Goal: Task Accomplishment & Management: Manage account settings

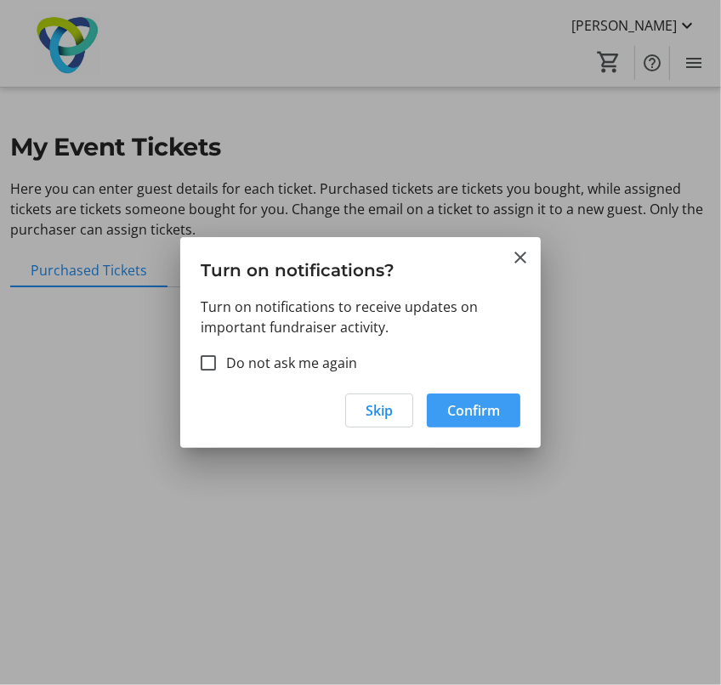
click at [479, 404] on span "Confirm" at bounding box center [473, 410] width 53 height 20
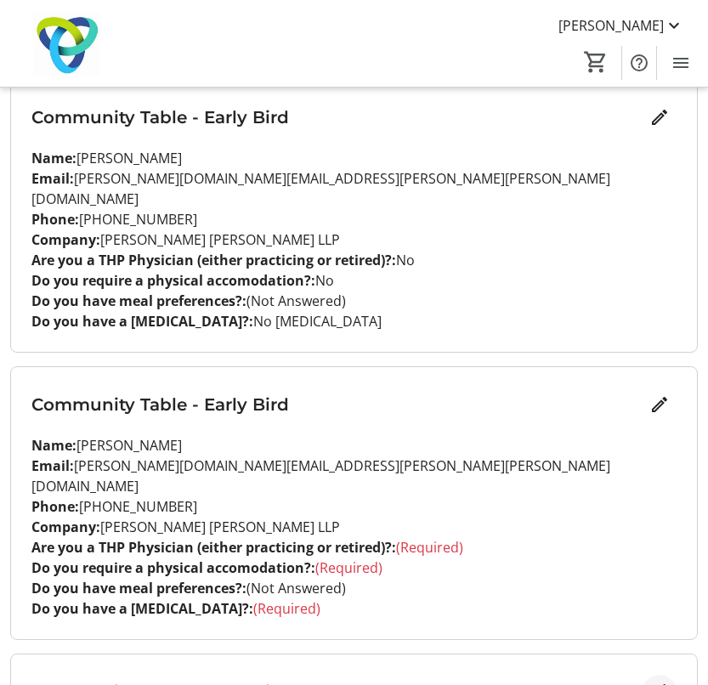
scroll to position [141, 0]
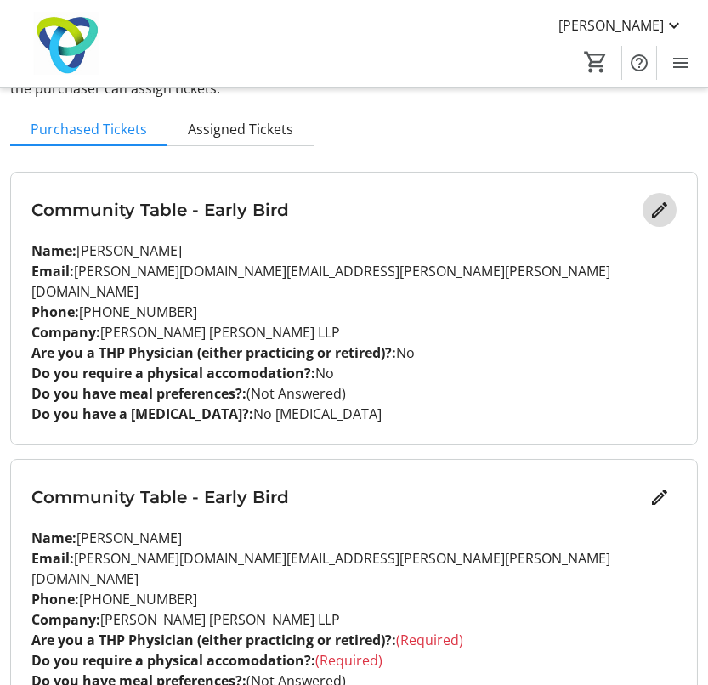
click at [661, 204] on mat-icon "Edit" at bounding box center [660, 210] width 20 height 20
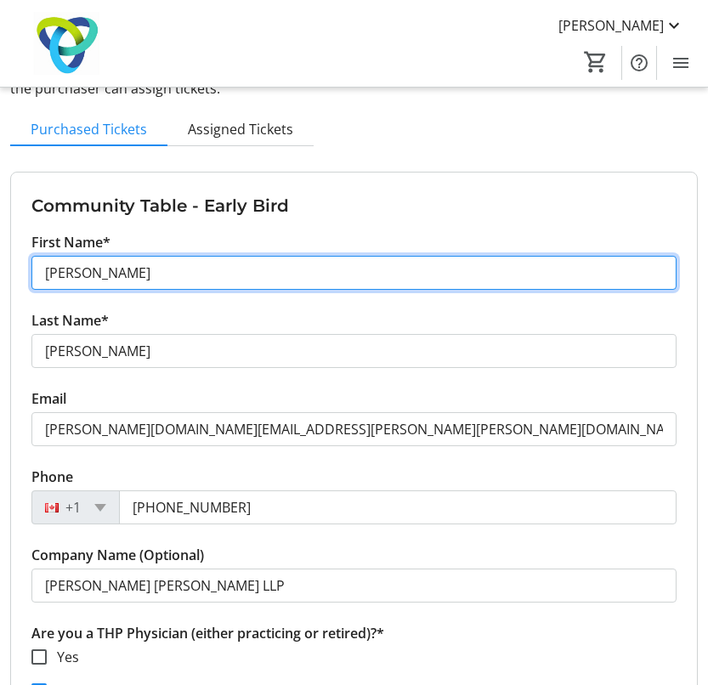
click at [128, 274] on input "[PERSON_NAME]" at bounding box center [353, 273] width 645 height 34
type input "T"
type input "Poonam"
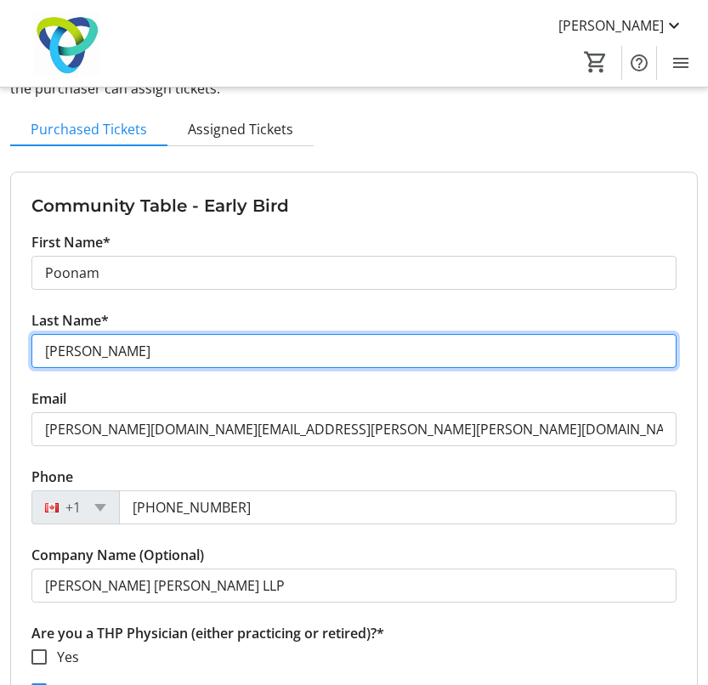
click at [288, 344] on input "[PERSON_NAME]" at bounding box center [353, 351] width 645 height 34
click at [121, 361] on input "[PERSON_NAME]" at bounding box center [353, 351] width 645 height 34
type input "W"
type input "[PERSON_NAME]"
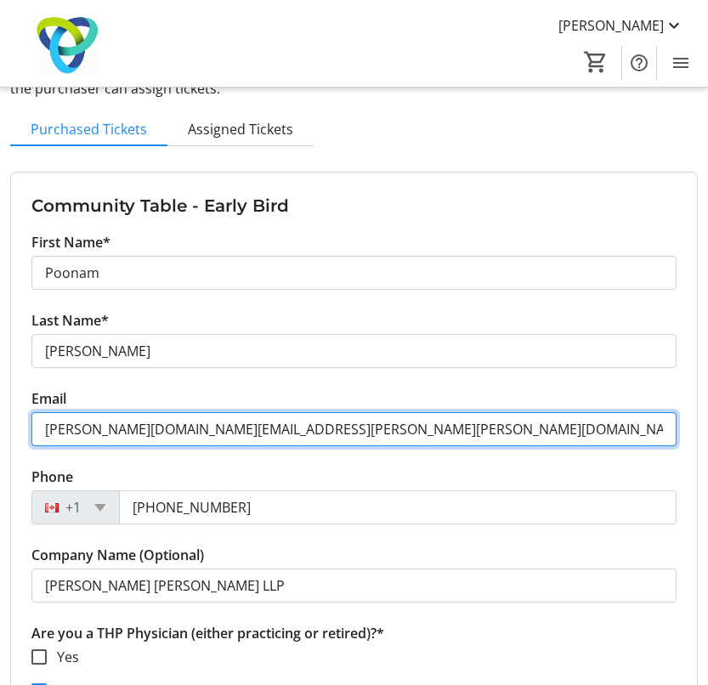
click at [100, 432] on input "[PERSON_NAME][DOMAIN_NAME][EMAIL_ADDRESS][PERSON_NAME][PERSON_NAME][DOMAIN_NAME]" at bounding box center [353, 429] width 645 height 34
drag, startPoint x: 120, startPoint y: 429, endPoint x: -25, endPoint y: 428, distance: 144.5
type input "[EMAIL_ADDRESS][PERSON_NAME][PERSON_NAME][DOMAIN_NAME]"
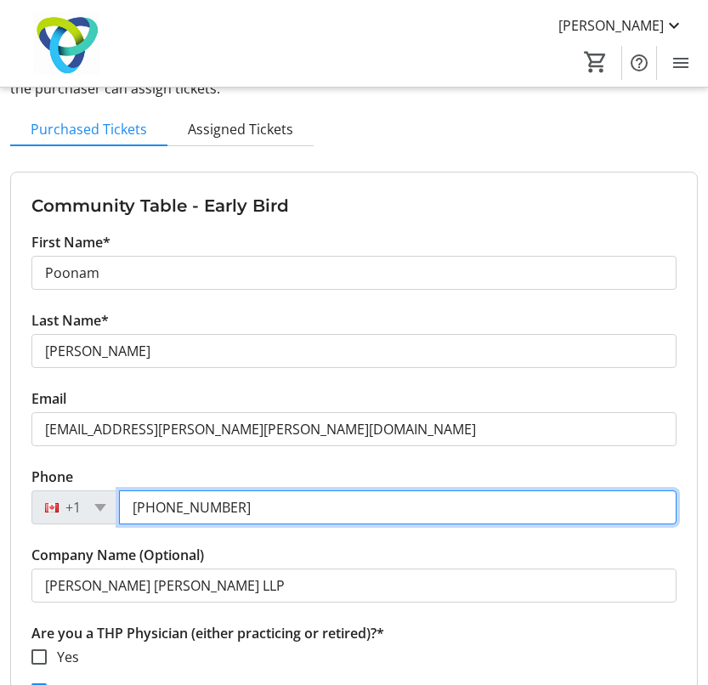
click at [183, 500] on input "[PHONE_NUMBER]" at bounding box center [398, 508] width 558 height 34
click at [257, 518] on input "[PHONE_NUMBER]" at bounding box center [398, 508] width 558 height 34
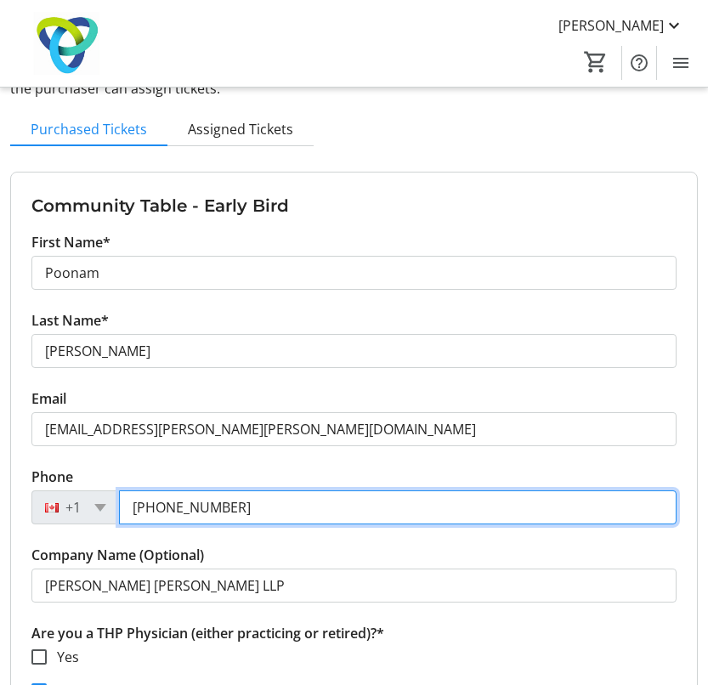
paste input "369-6439"
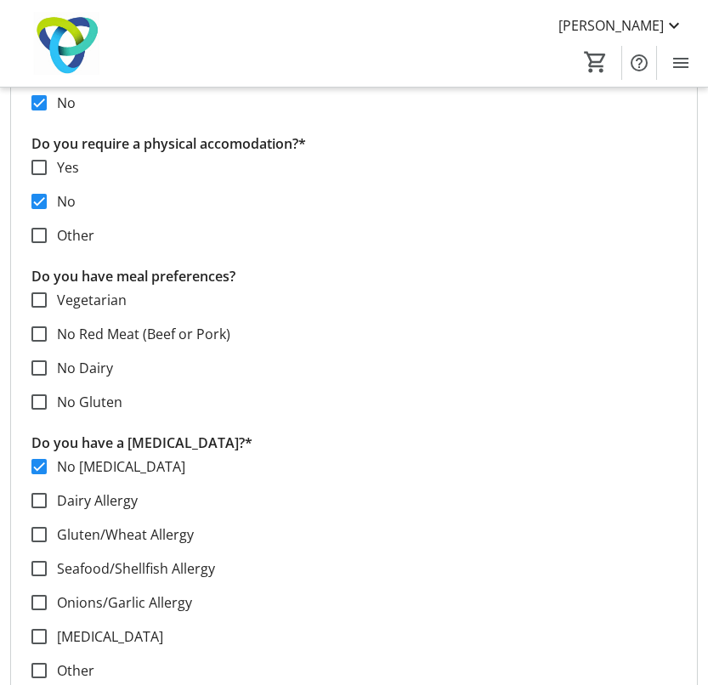
scroll to position [878, 0]
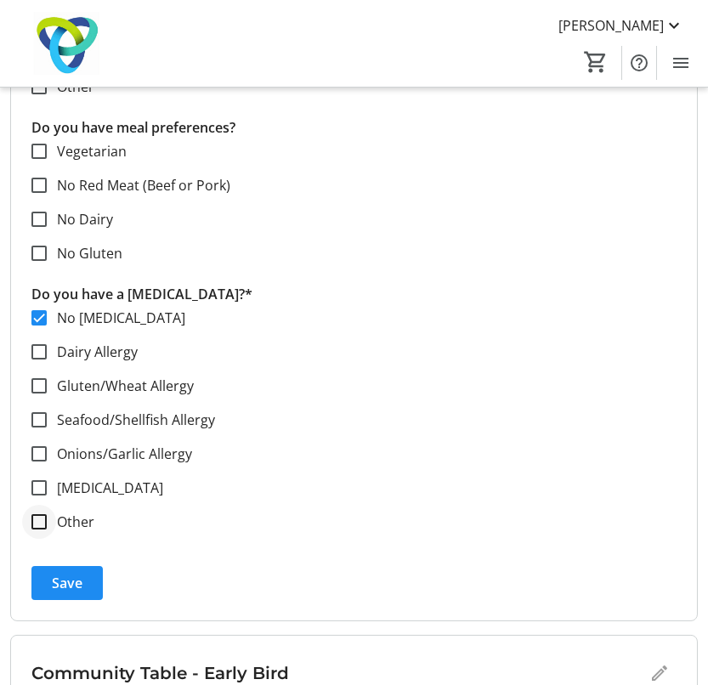
type input "[PHONE_NUMBER]"
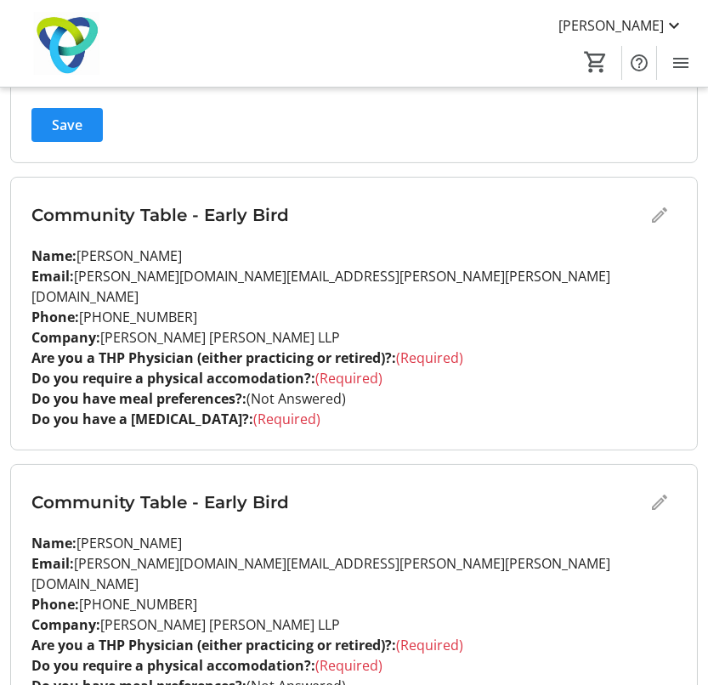
scroll to position [1334, 0]
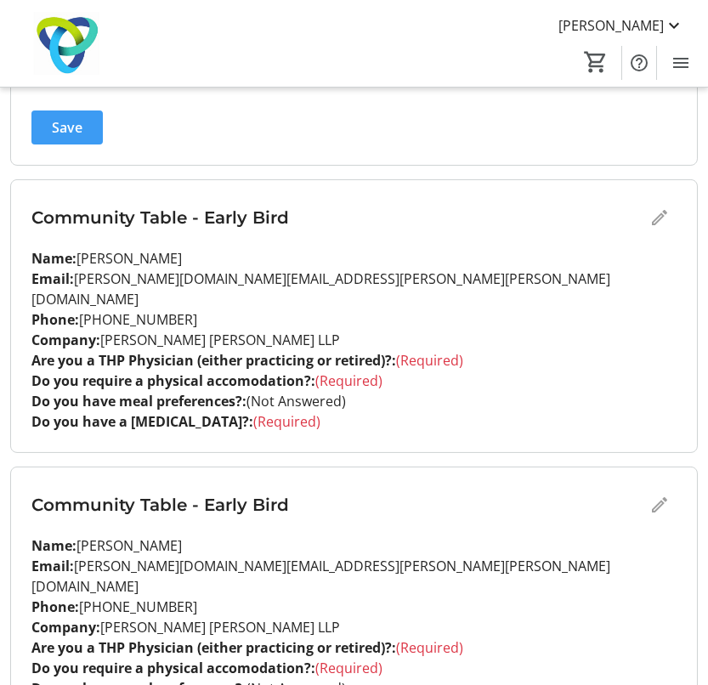
click at [61, 113] on span "submit" at bounding box center [66, 127] width 71 height 41
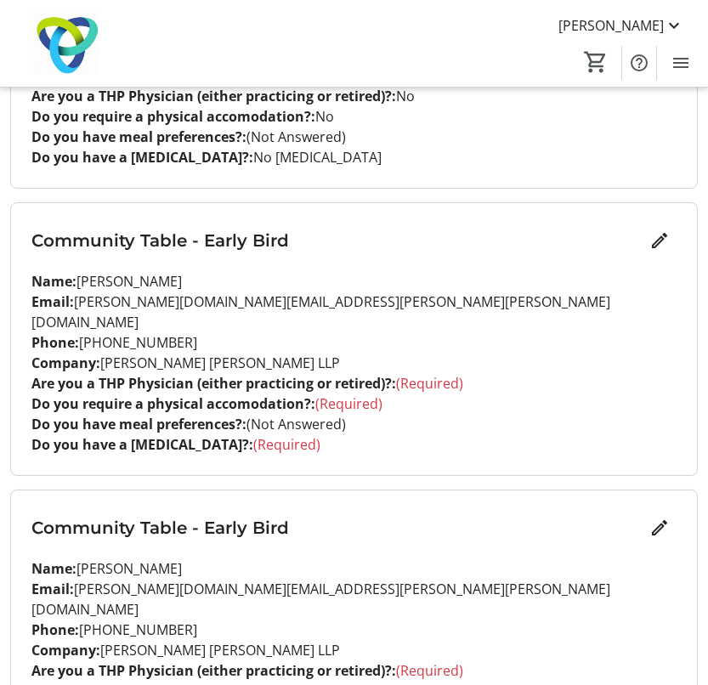
scroll to position [377, 0]
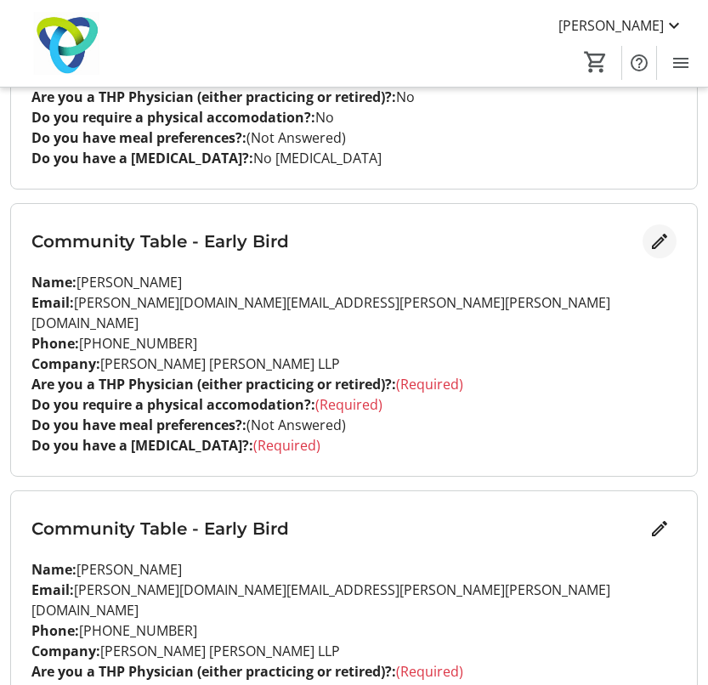
click at [668, 239] on mat-icon "Edit" at bounding box center [660, 241] width 20 height 20
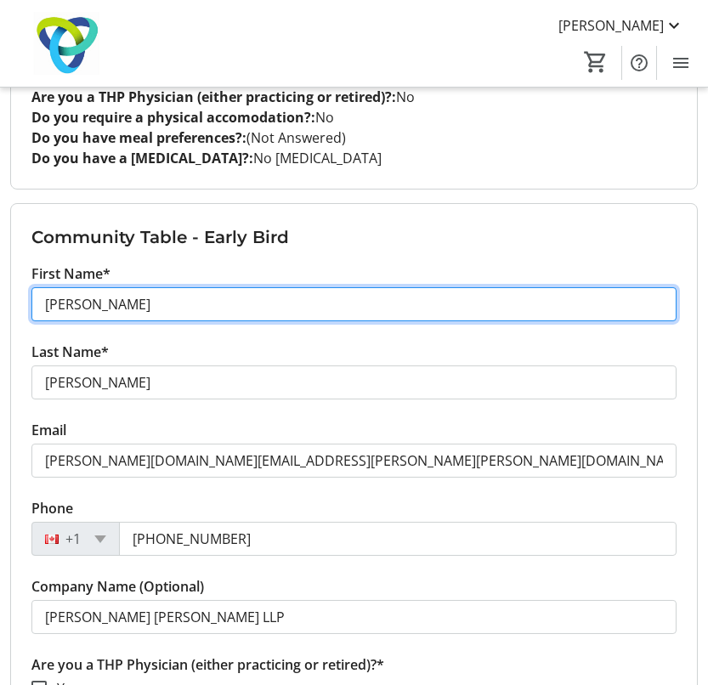
click at [437, 310] on input "[PERSON_NAME]" at bounding box center [353, 304] width 645 height 34
type input "T"
type input "[PERSON_NAME]"
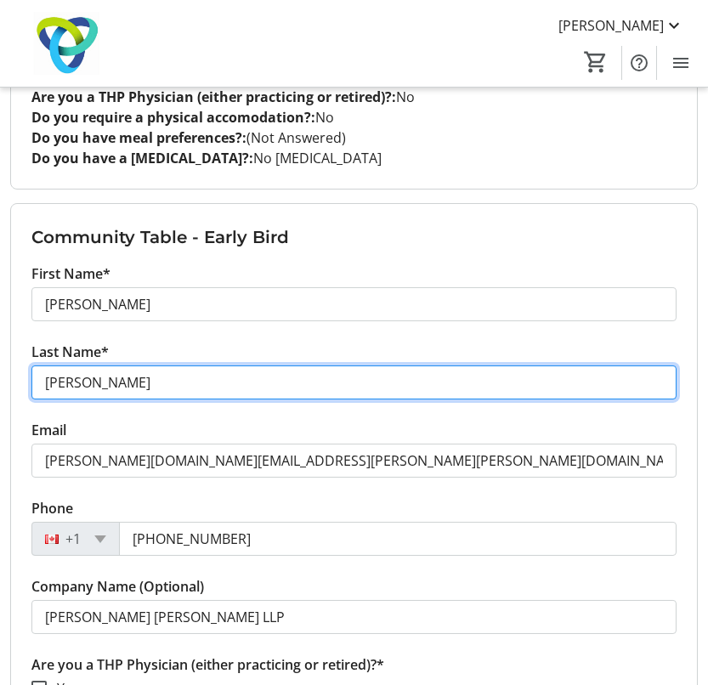
click at [92, 380] on input "[PERSON_NAME]" at bounding box center [353, 383] width 645 height 34
type input "[PERSON_NAME]"
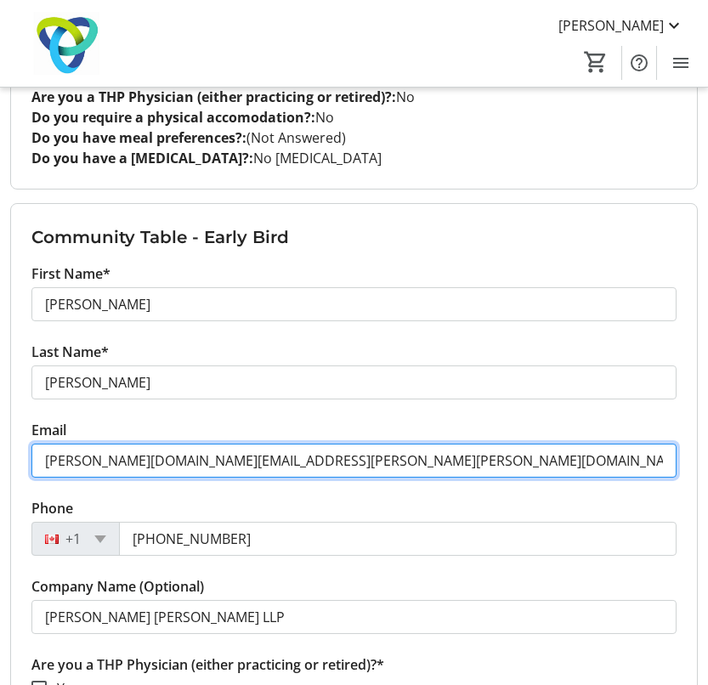
click at [116, 475] on input "[PERSON_NAME][DOMAIN_NAME][EMAIL_ADDRESS][PERSON_NAME][PERSON_NAME][DOMAIN_NAME]" at bounding box center [353, 461] width 645 height 34
paste input "[PERSON_NAME].[PERSON_NAME]"
type input "[PERSON_NAME][EMAIL_ADDRESS][PERSON_NAME][PERSON_NAME][DOMAIN_NAME]"
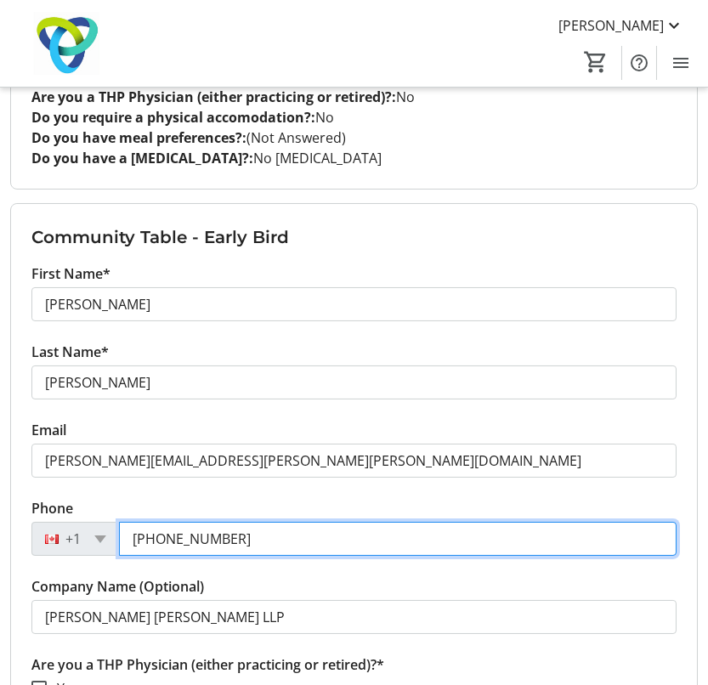
click at [238, 540] on input "[PHONE_NUMBER]" at bounding box center [398, 539] width 558 height 34
paste input "360-5016"
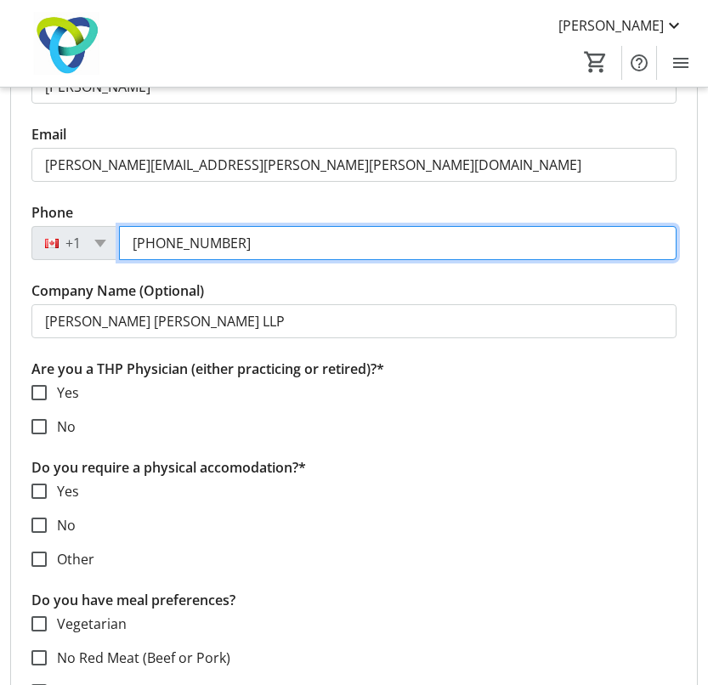
scroll to position [710, 0]
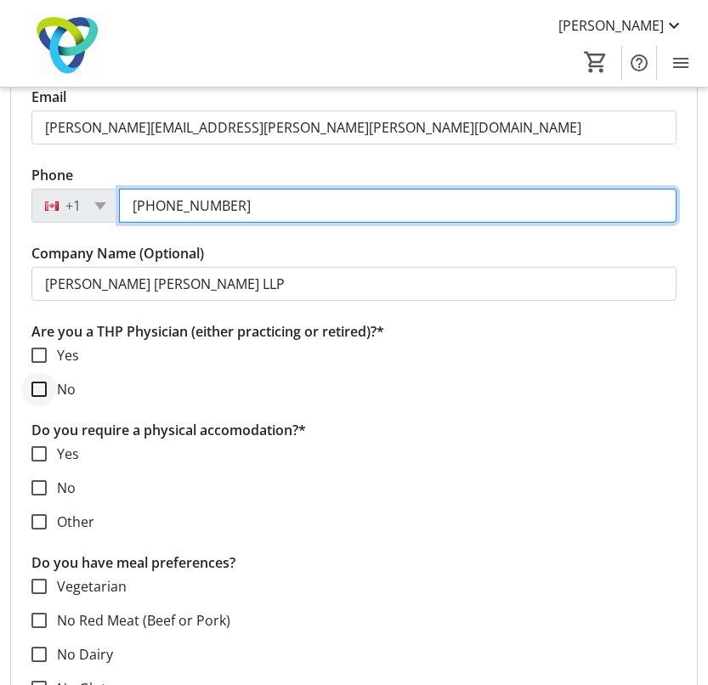
type input "[PHONE_NUMBER]"
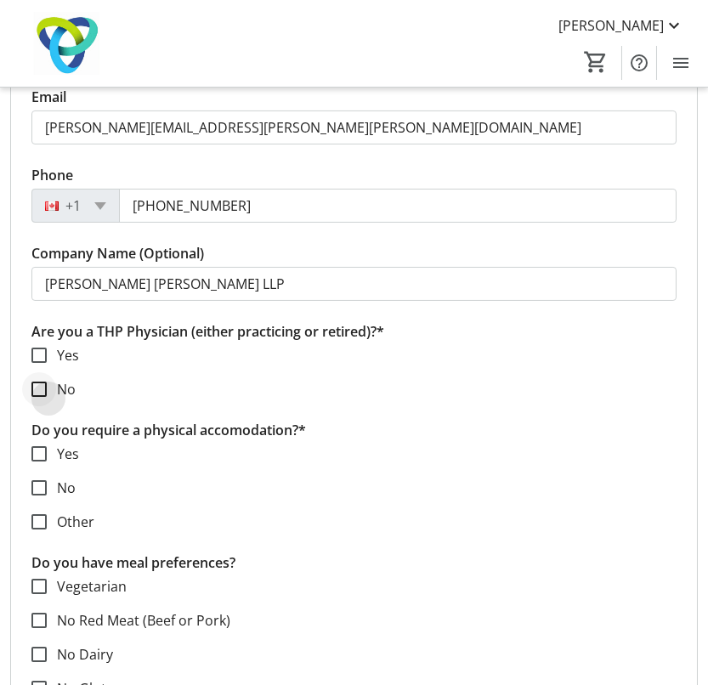
click at [47, 376] on div at bounding box center [39, 389] width 41 height 41
checkbox input "true"
click at [62, 516] on label "Other" at bounding box center [71, 522] width 48 height 20
click at [47, 516] on input "Other" at bounding box center [38, 521] width 15 height 15
checkbox input "true"
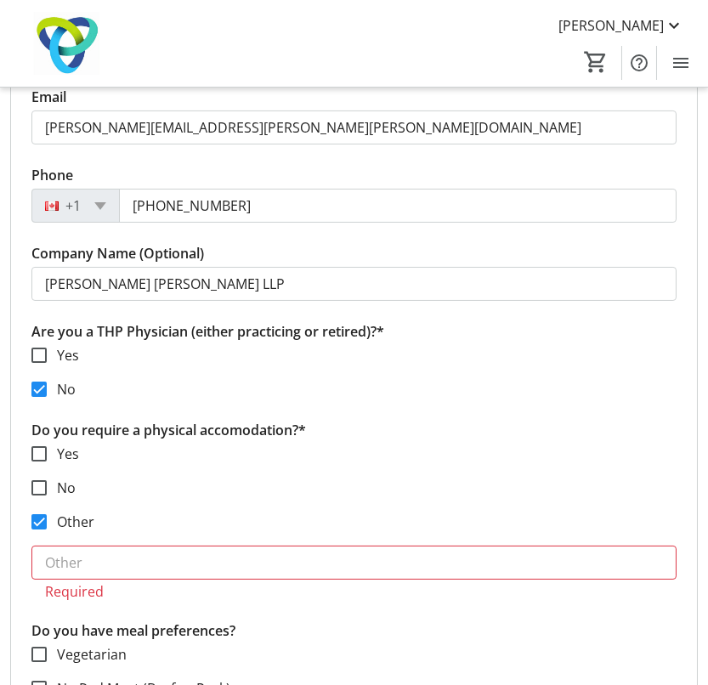
click at [62, 482] on label "No" at bounding box center [61, 488] width 29 height 20
click at [47, 482] on input "No" at bounding box center [38, 487] width 15 height 15
checkbox input "true"
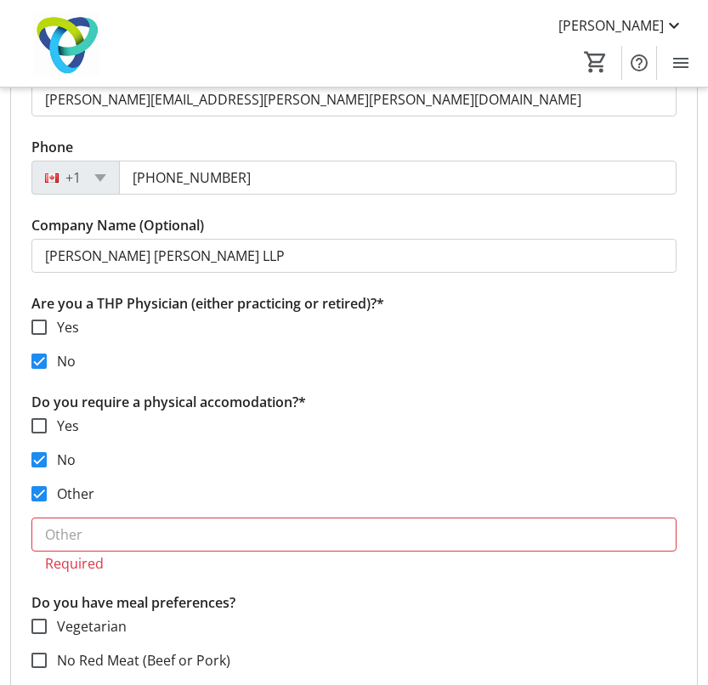
click at [62, 484] on label "Other" at bounding box center [71, 494] width 48 height 20
click at [47, 486] on input "Other" at bounding box center [38, 493] width 15 height 15
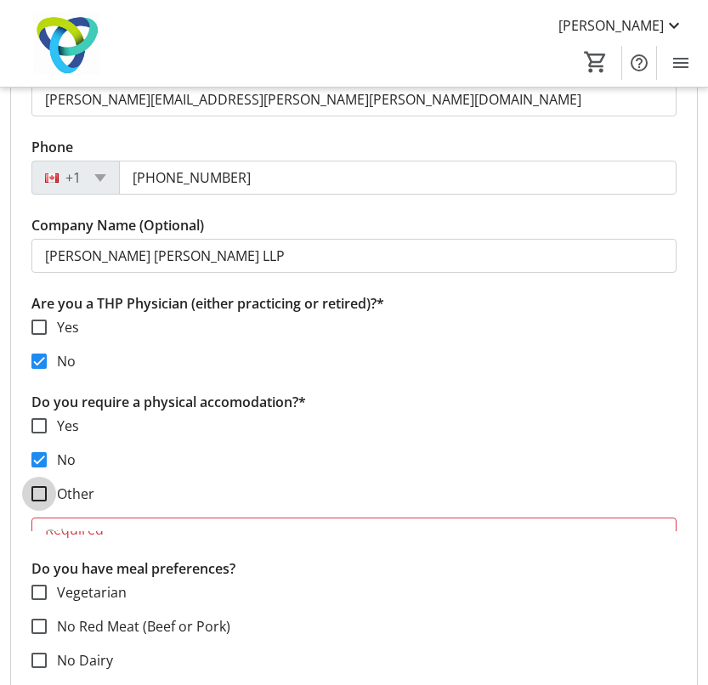
checkbox input "false"
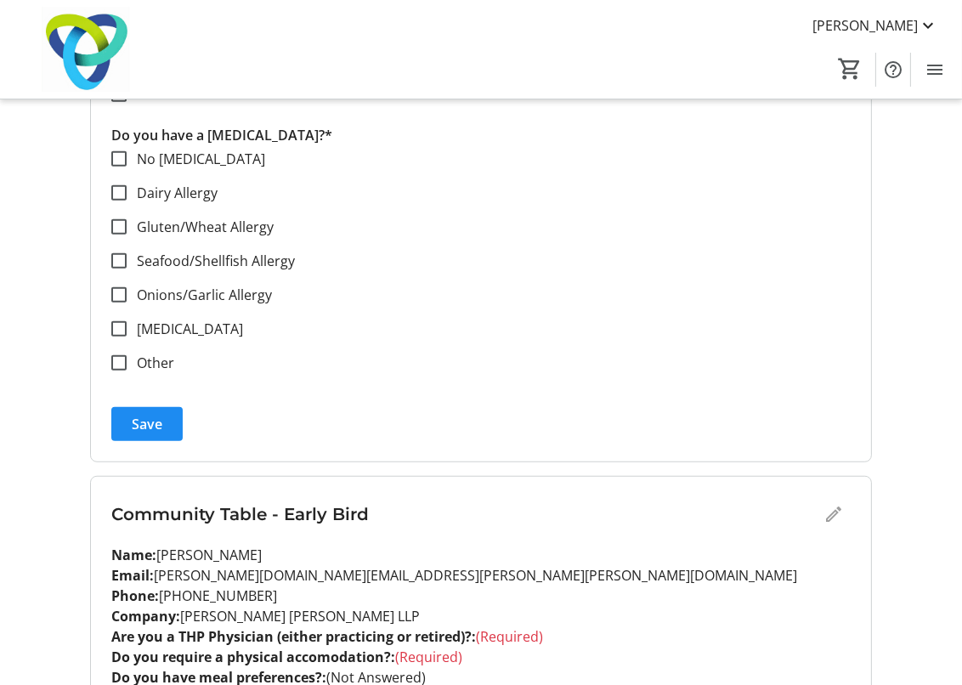
scroll to position [1162, 0]
click at [168, 405] on span "submit" at bounding box center [146, 425] width 71 height 41
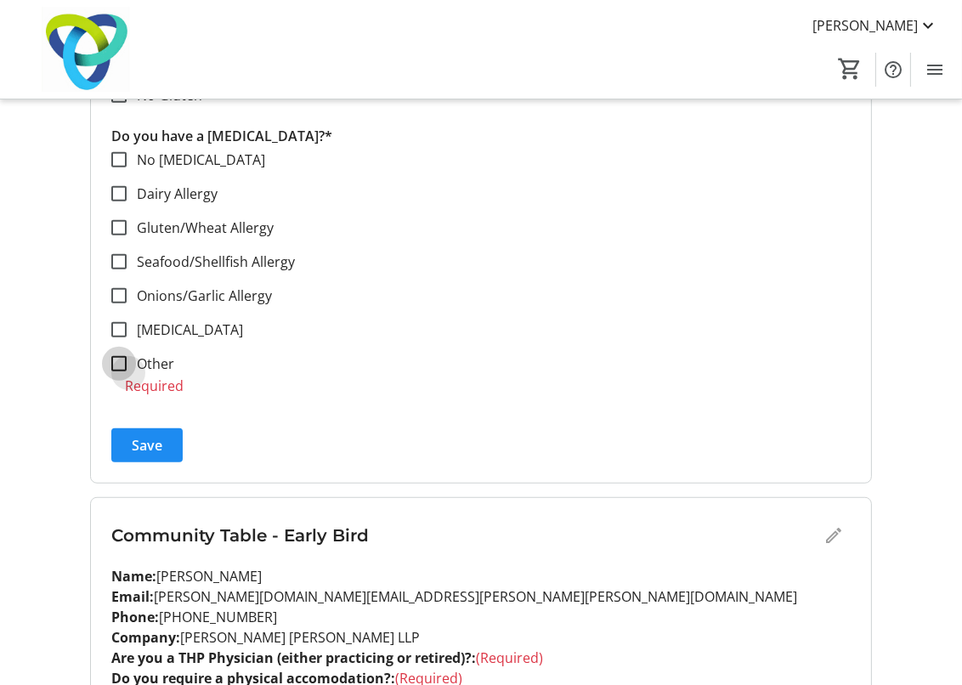
click at [117, 356] on input "Other" at bounding box center [118, 363] width 15 height 15
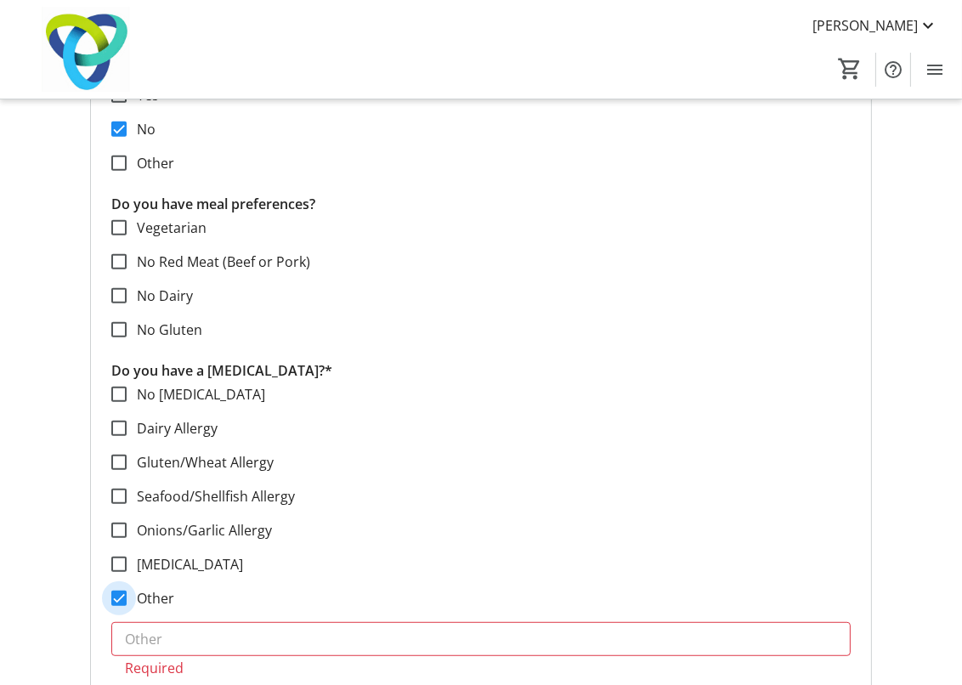
scroll to position [922, 0]
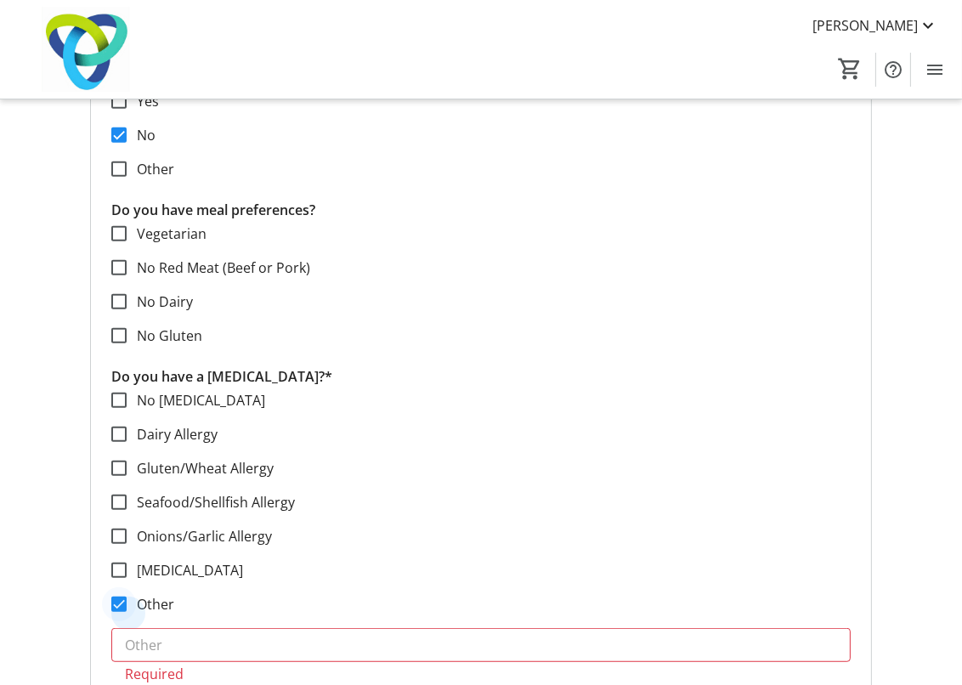
click at [127, 584] on div at bounding box center [119, 604] width 41 height 41
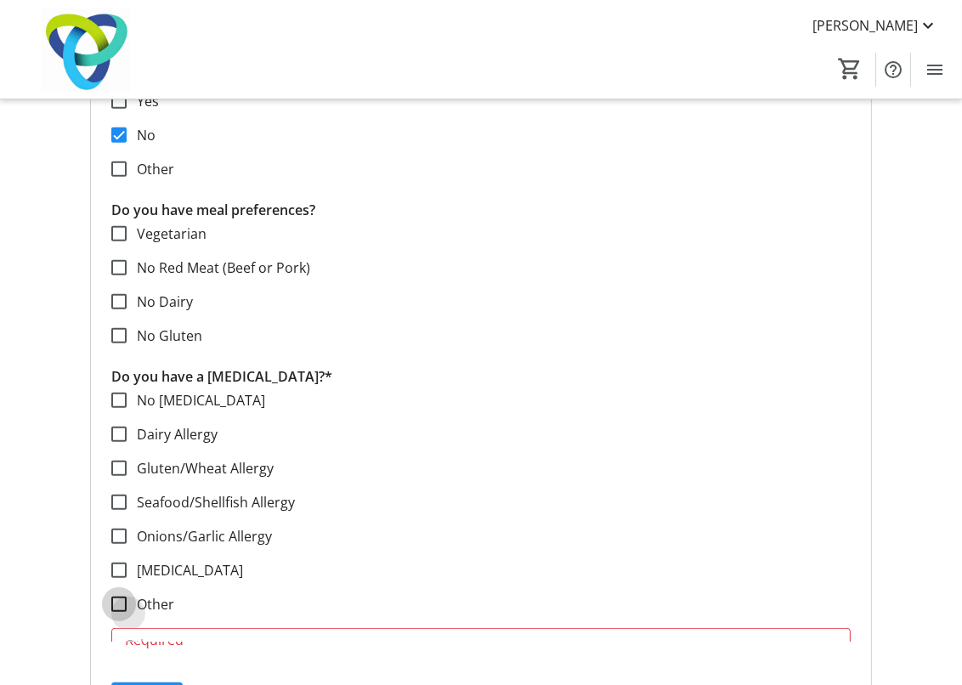
checkbox input "false"
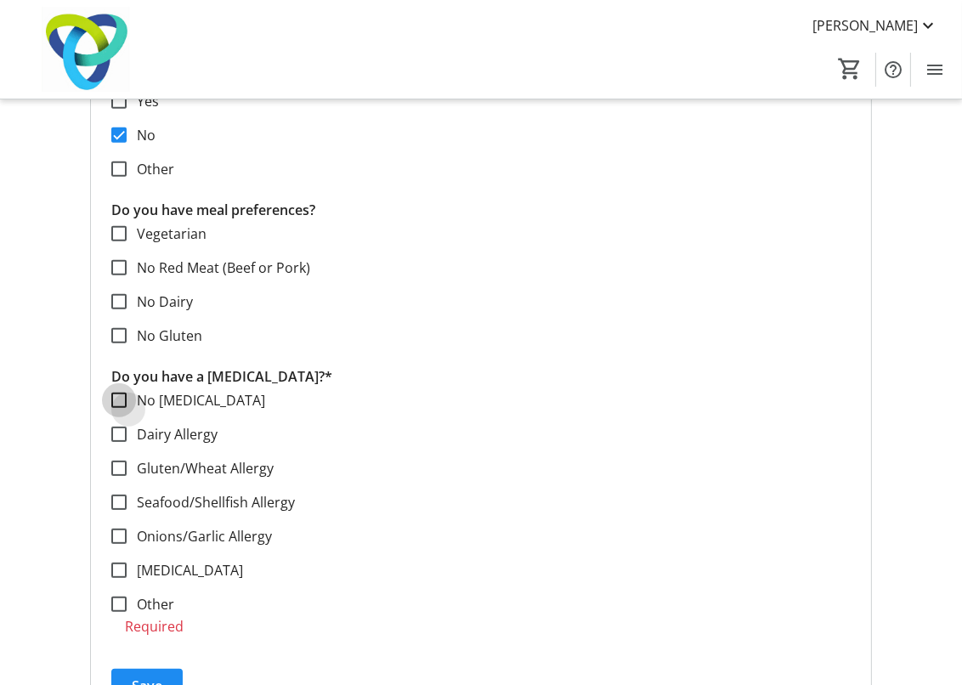
click at [116, 393] on input "No [MEDICAL_DATA]" at bounding box center [118, 400] width 15 height 15
checkbox input "true"
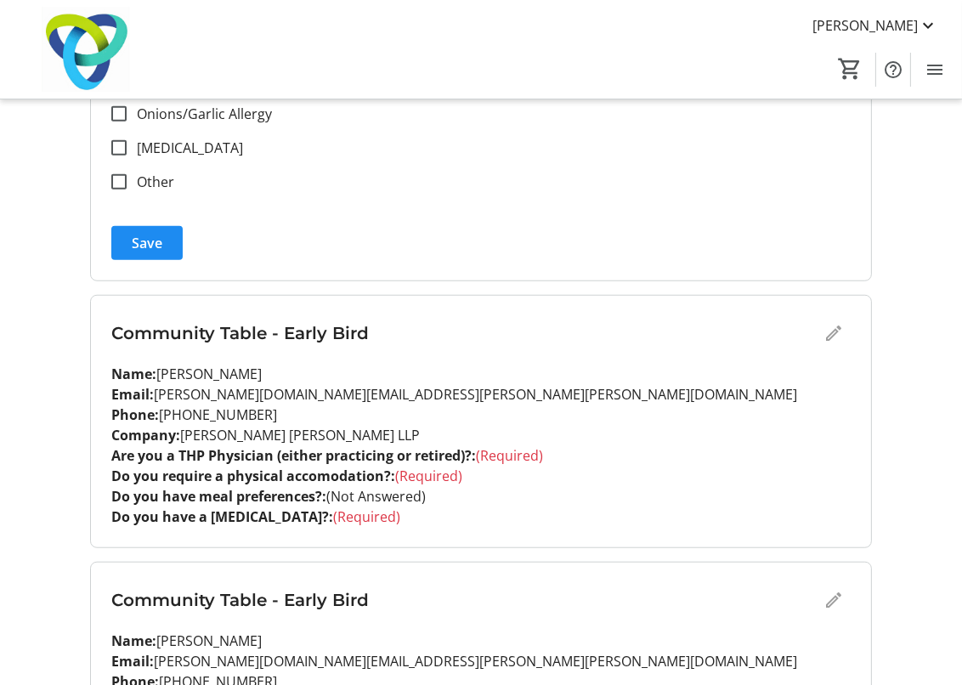
scroll to position [1396, 0]
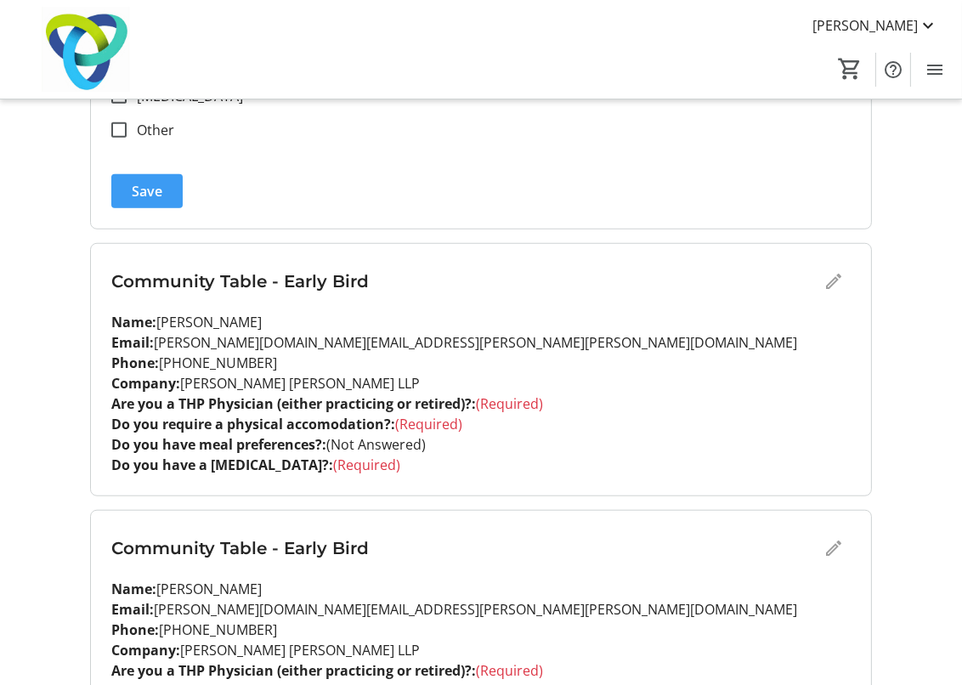
click at [158, 181] on span "Save" at bounding box center [147, 191] width 31 height 20
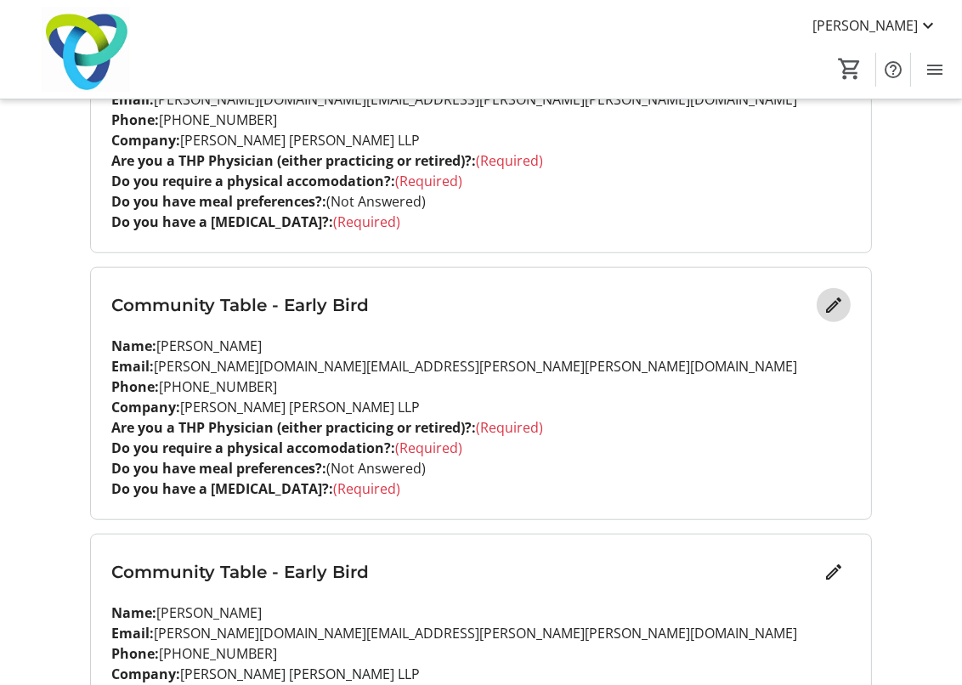
click at [720, 295] on mat-icon "Edit" at bounding box center [834, 305] width 20 height 20
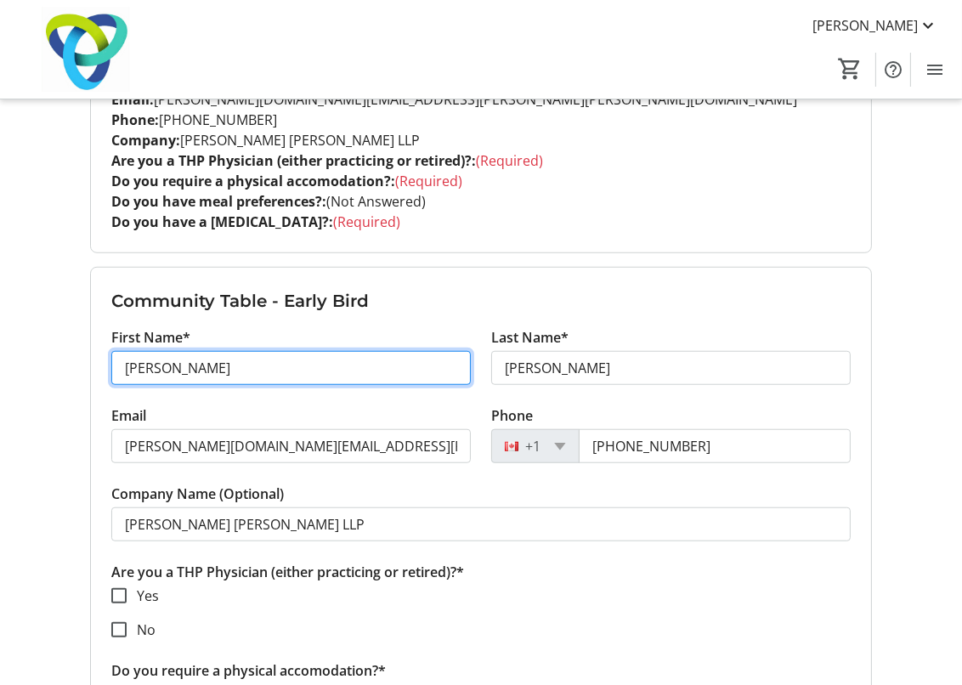
click at [247, 351] on input "[PERSON_NAME]" at bounding box center [291, 368] width 360 height 34
type input "[PERSON_NAME]"
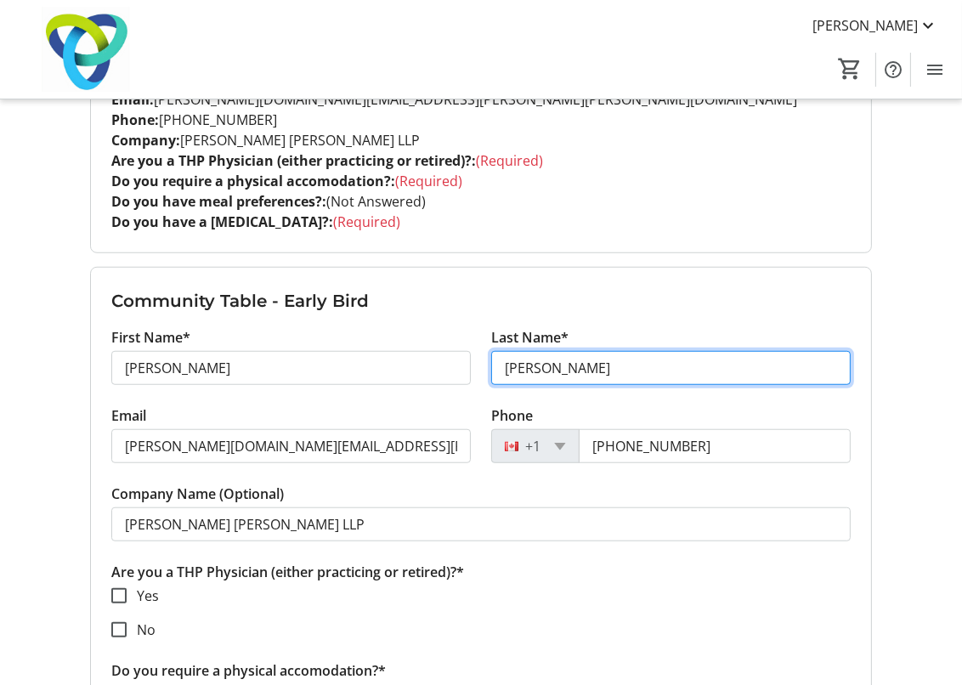
click at [647, 351] on input "[PERSON_NAME]" at bounding box center [671, 368] width 360 height 34
type input "[PERSON_NAME]"
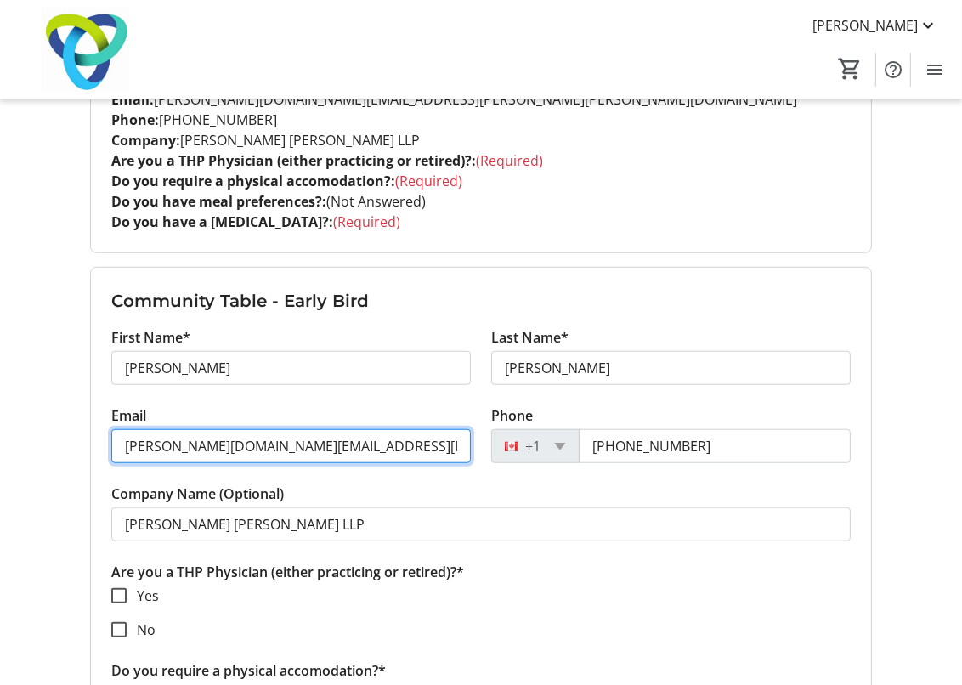
click at [321, 429] on input "[PERSON_NAME][DOMAIN_NAME][EMAIL_ADDRESS][PERSON_NAME][PERSON_NAME][DOMAIN_NAME]" at bounding box center [291, 446] width 360 height 34
paste input "[PERSON_NAME].[PERSON_NAME]"
type input "[PERSON_NAME][EMAIL_ADDRESS][PERSON_NAME][PERSON_NAME][DOMAIN_NAME]"
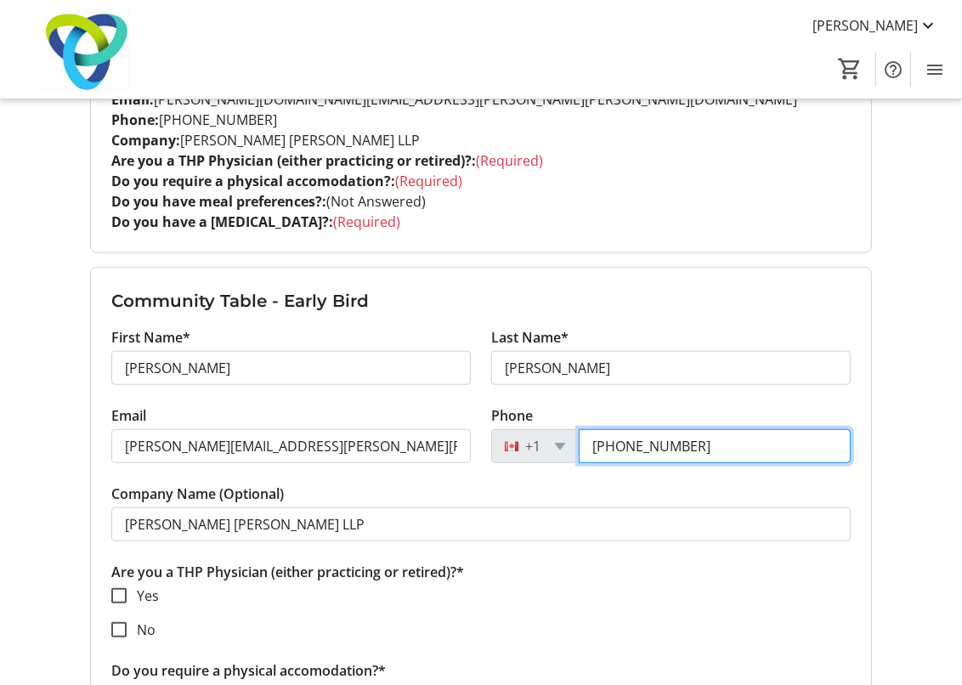
click at [720, 429] on input "[PHONE_NUMBER]" at bounding box center [715, 446] width 272 height 34
click at [695, 429] on input "[PHONE_NUMBER]" at bounding box center [715, 446] width 272 height 34
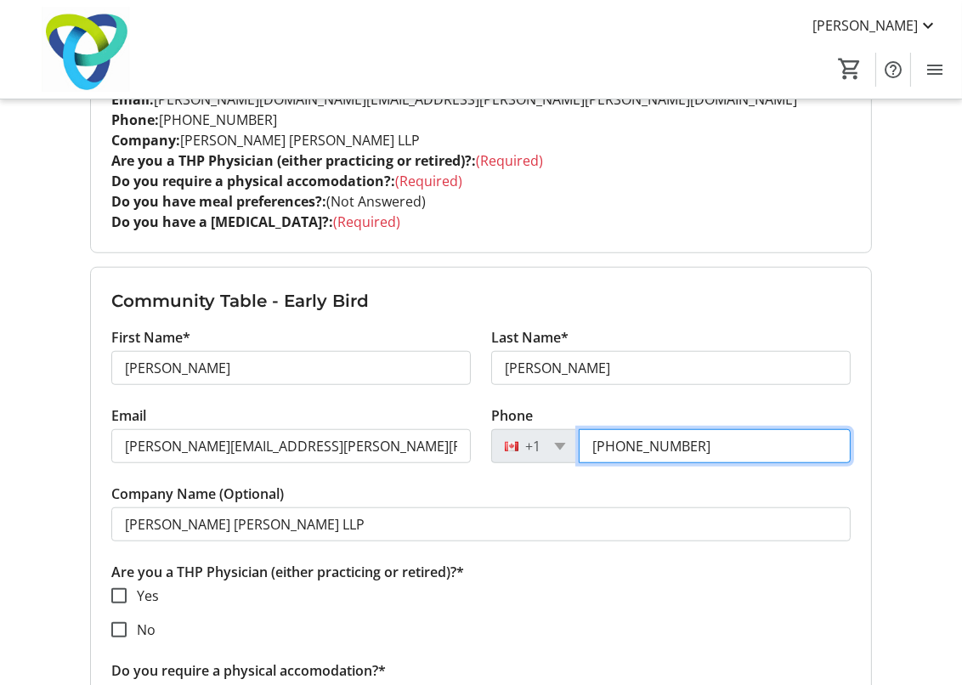
click at [695, 429] on input "[PHONE_NUMBER]" at bounding box center [715, 446] width 272 height 34
paste input "37-6340"
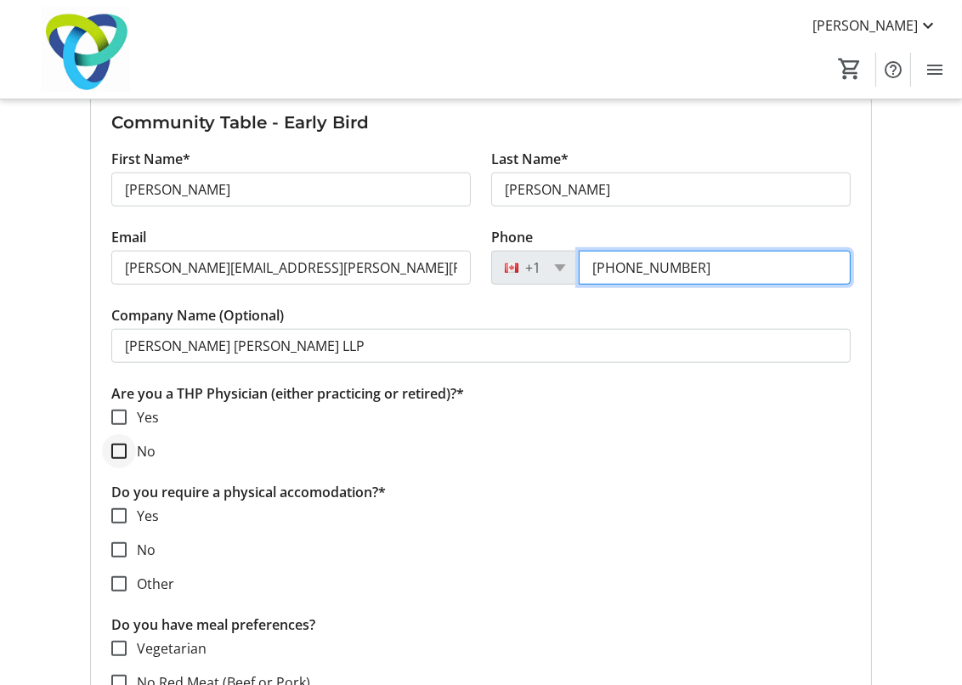
type input "[PHONE_NUMBER]"
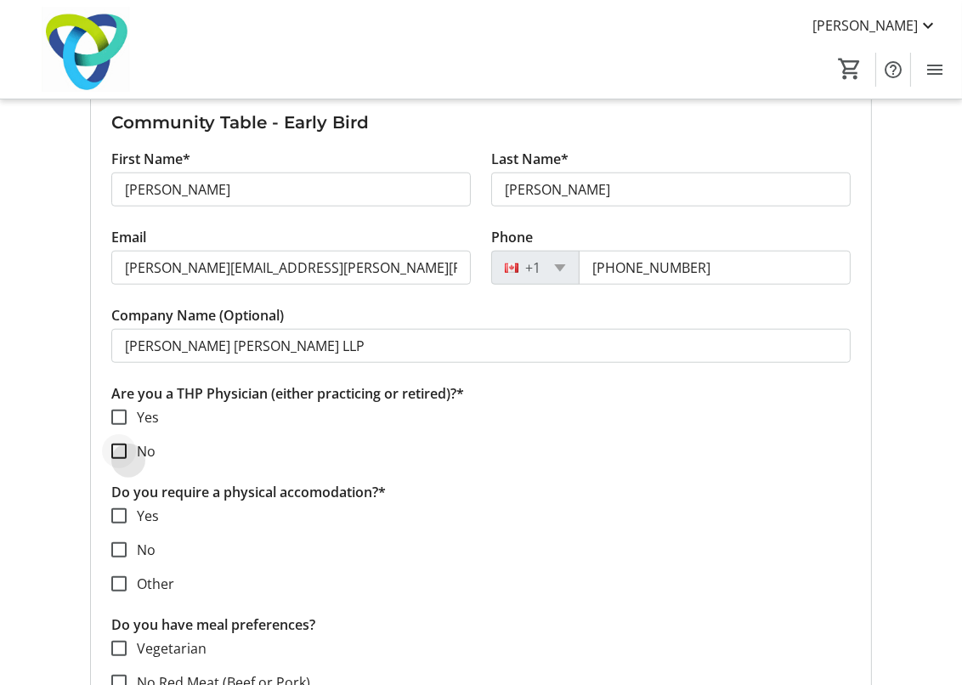
click at [138, 431] on div at bounding box center [119, 451] width 41 height 41
checkbox input "true"
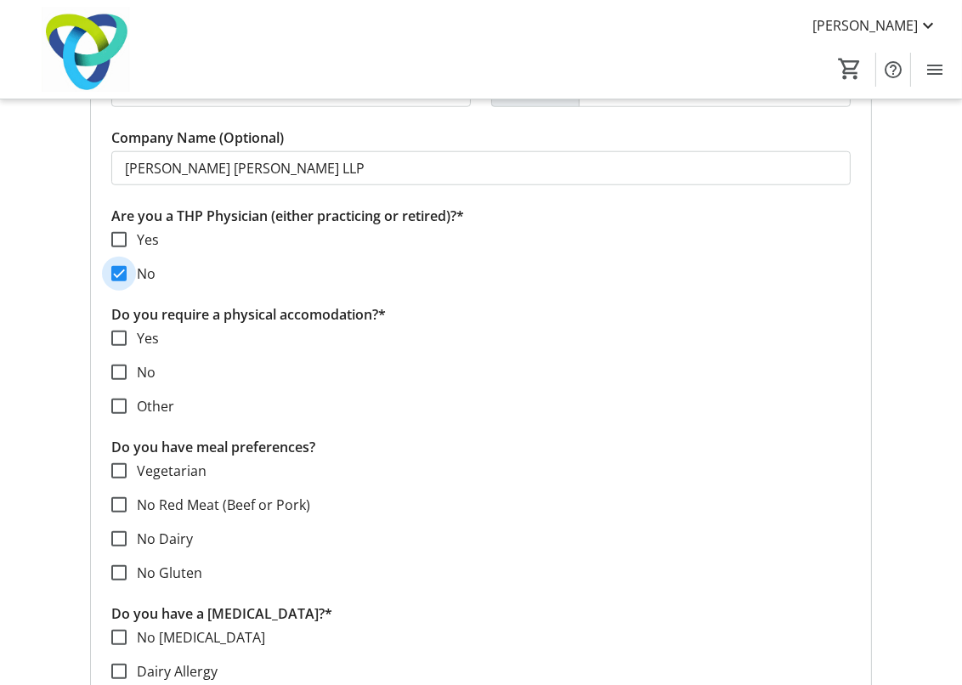
scroll to position [1751, 0]
click at [138, 387] on div at bounding box center [119, 407] width 41 height 41
checkbox input "true"
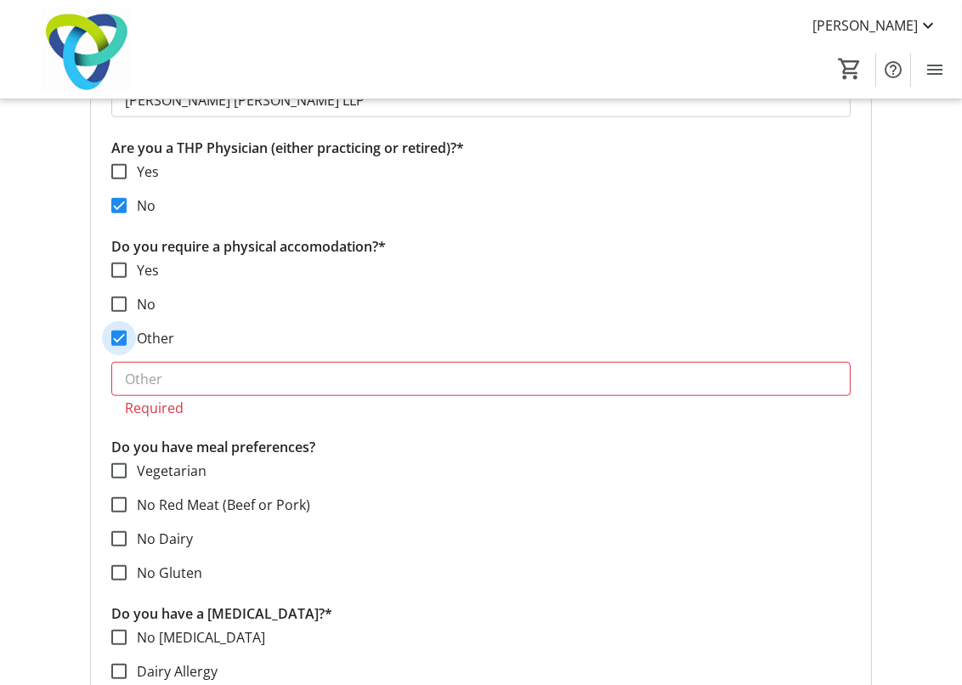
scroll to position [1820, 0]
click at [150, 294] on label "No" at bounding box center [141, 304] width 29 height 20
click at [127, 297] on input "No" at bounding box center [118, 304] width 15 height 15
checkbox input "true"
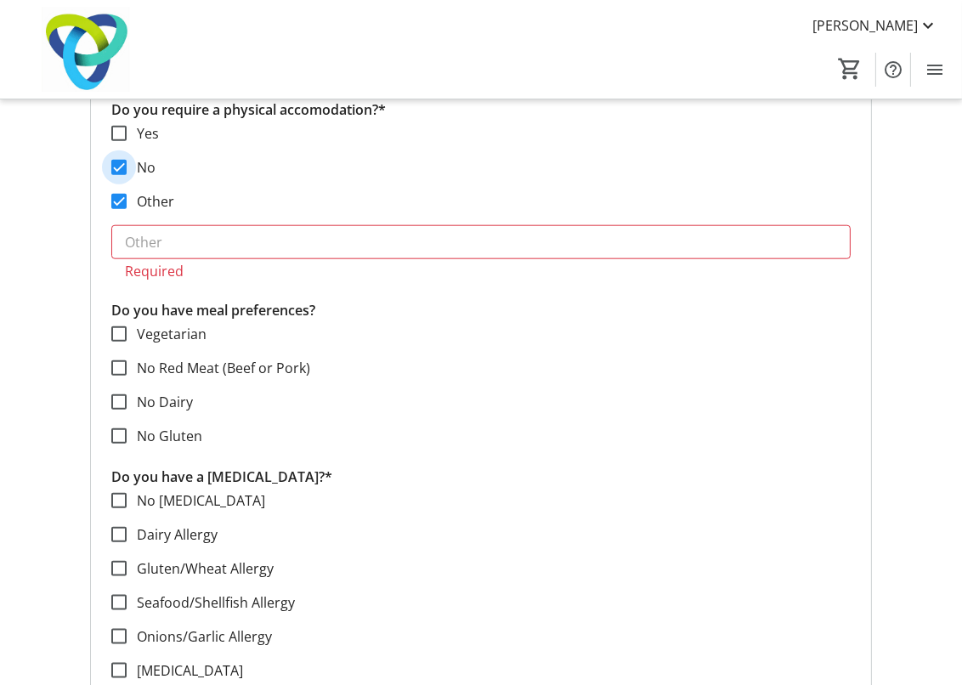
scroll to position [1948, 0]
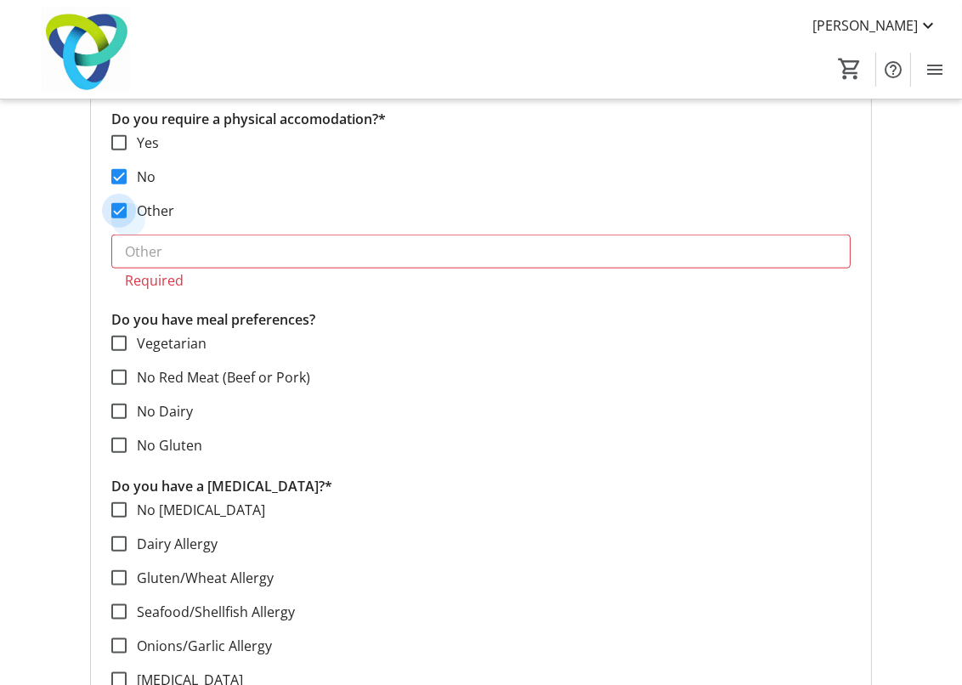
click at [124, 203] on input "Other" at bounding box center [118, 210] width 15 height 15
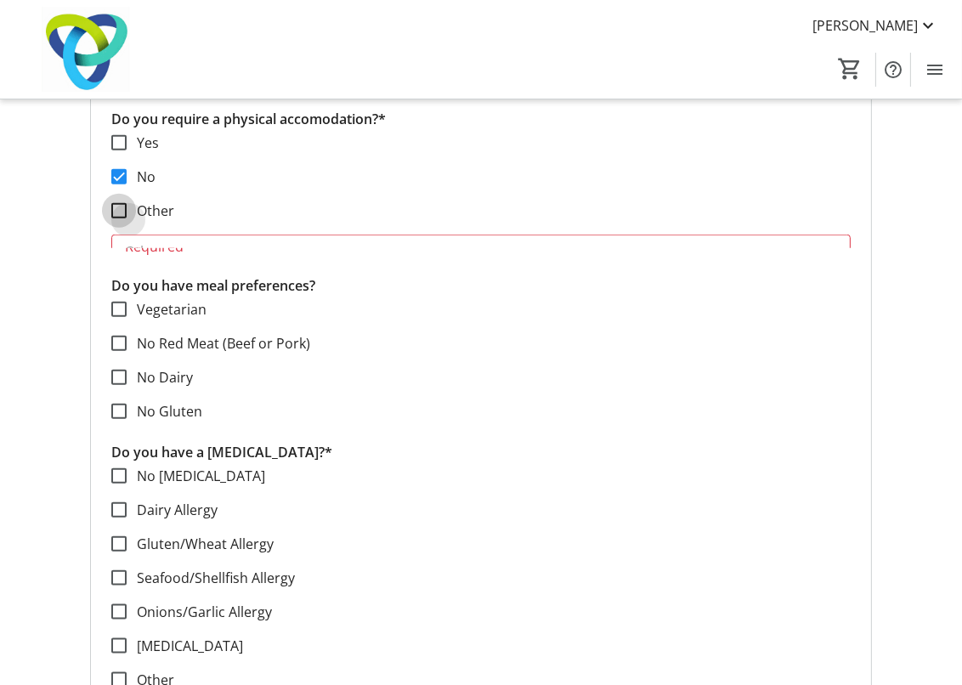
checkbox input "false"
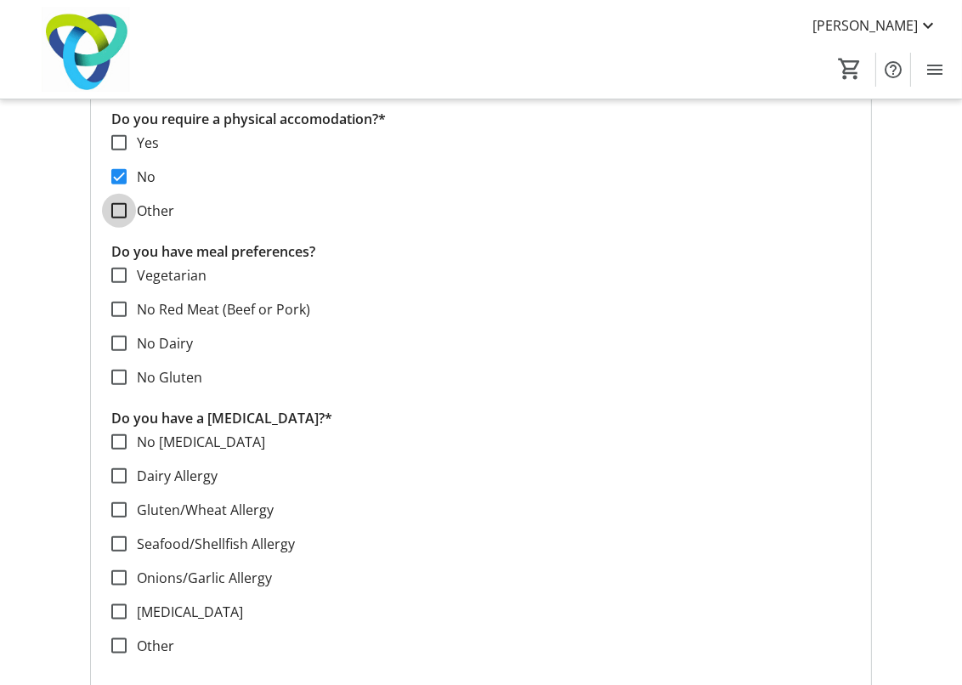
scroll to position [2049, 0]
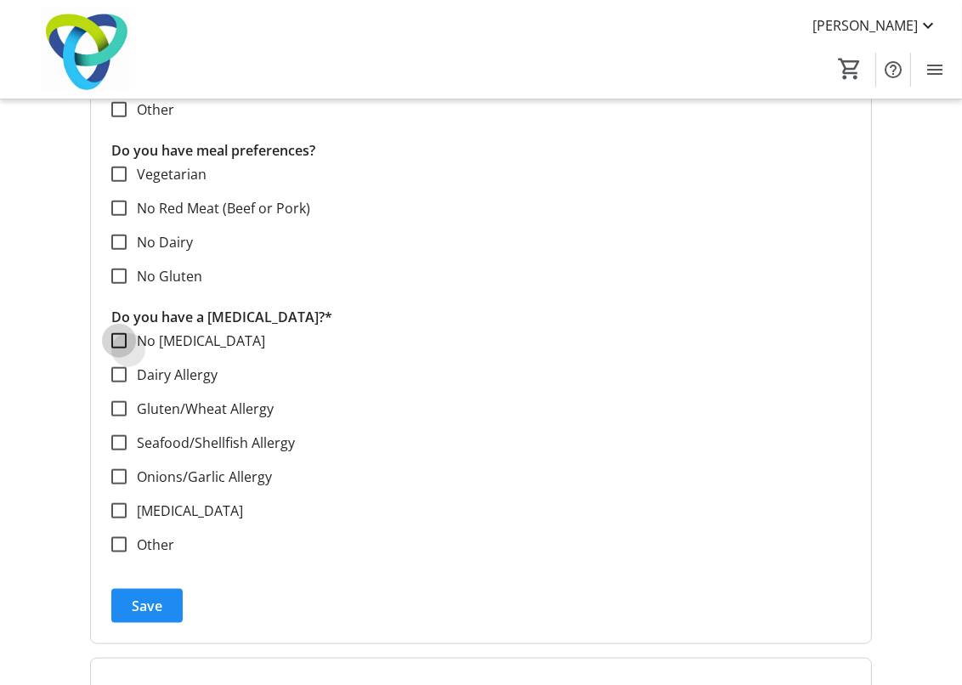
click at [116, 333] on input "No [MEDICAL_DATA]" at bounding box center [118, 340] width 15 height 15
checkbox input "true"
click at [163, 599] on span "submit" at bounding box center [146, 606] width 71 height 41
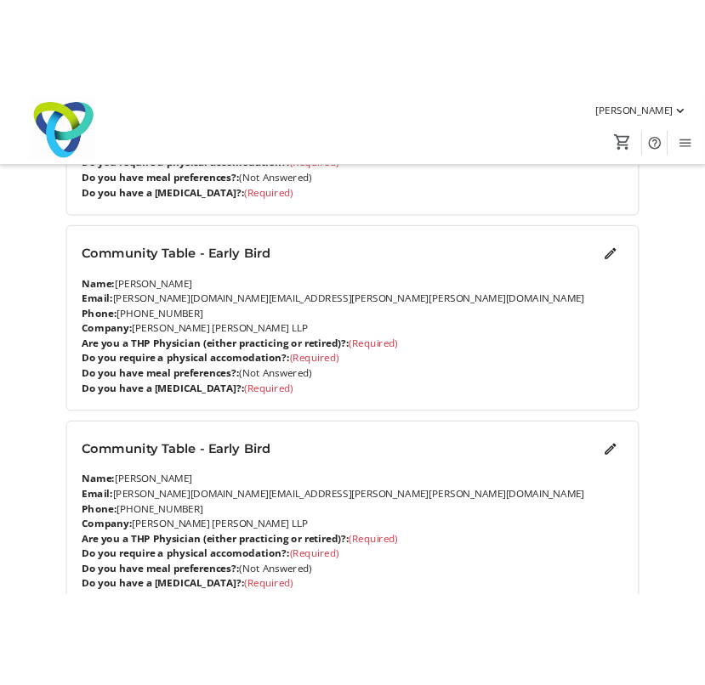
scroll to position [2281, 0]
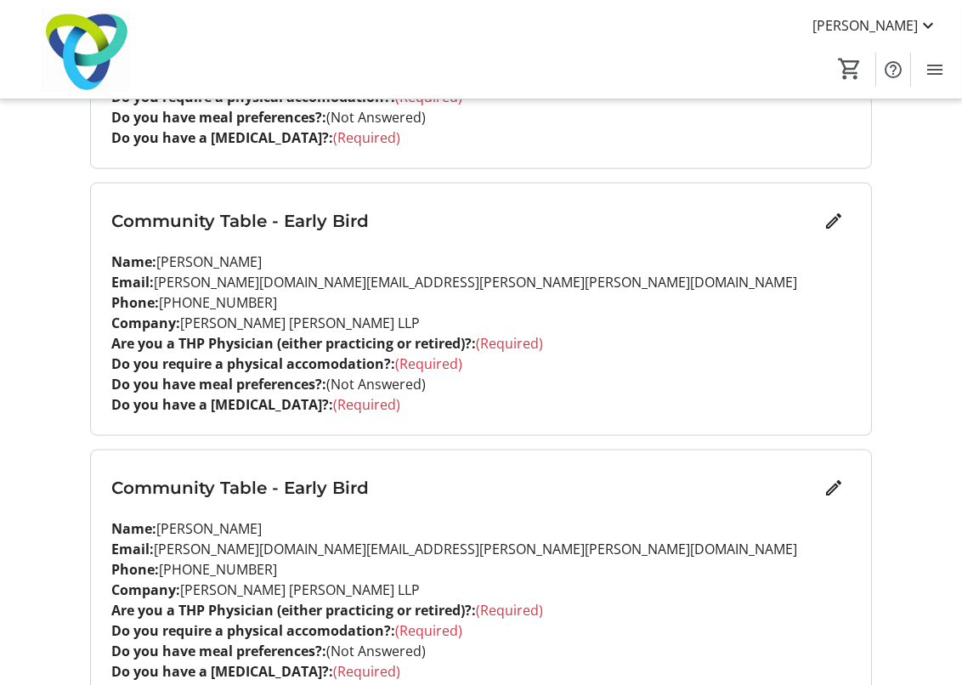
click at [682, 292] on p "Phone: [PHONE_NUMBER]" at bounding box center [480, 302] width 739 height 20
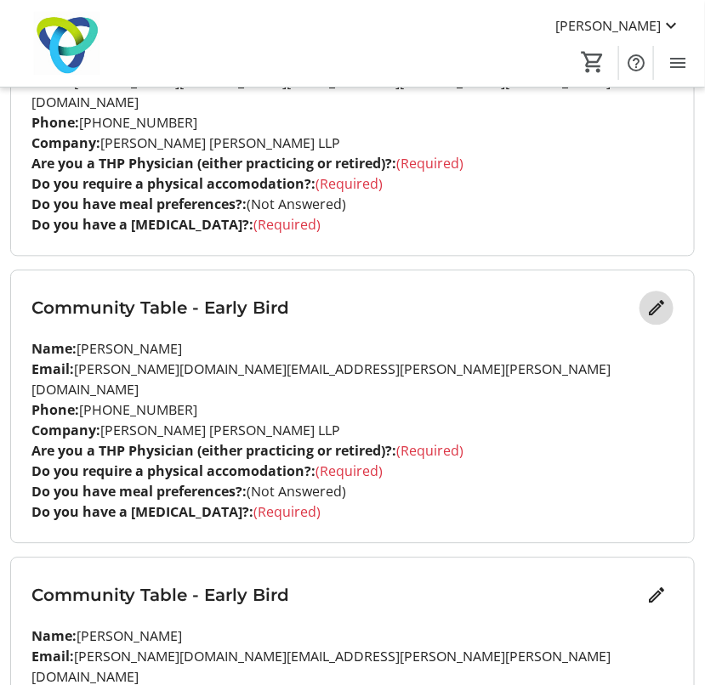
click at [653, 298] on mat-icon "Edit" at bounding box center [656, 308] width 20 height 20
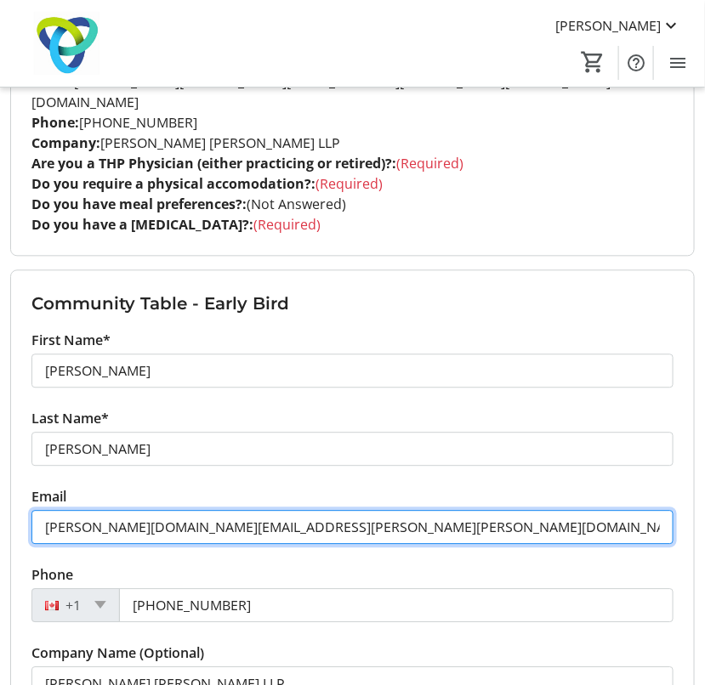
click at [192, 510] on input "[PERSON_NAME][DOMAIN_NAME][EMAIL_ADDRESS][PERSON_NAME][PERSON_NAME][DOMAIN_NAME]" at bounding box center [352, 527] width 642 height 34
paste input "[PERSON_NAME].[PERSON_NAME]@bdc"
type input "[PERSON_NAME][EMAIL_ADDRESS][PERSON_NAME][DOMAIN_NAME]"
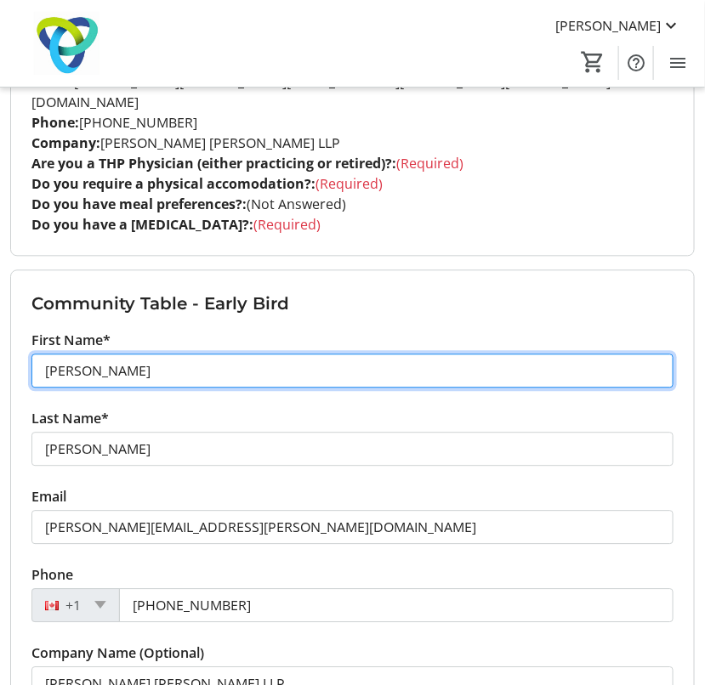
click at [115, 354] on input "[PERSON_NAME]" at bounding box center [352, 371] width 642 height 34
type input "T"
type input "[PERSON_NAME]"
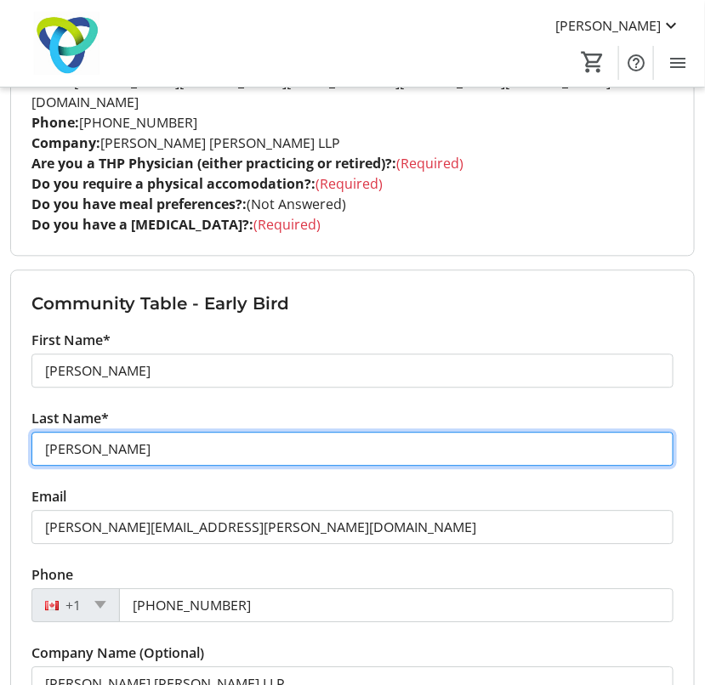
click at [115, 432] on input "[PERSON_NAME]" at bounding box center [352, 449] width 642 height 34
type input "W"
type input "[PERSON_NAME]"
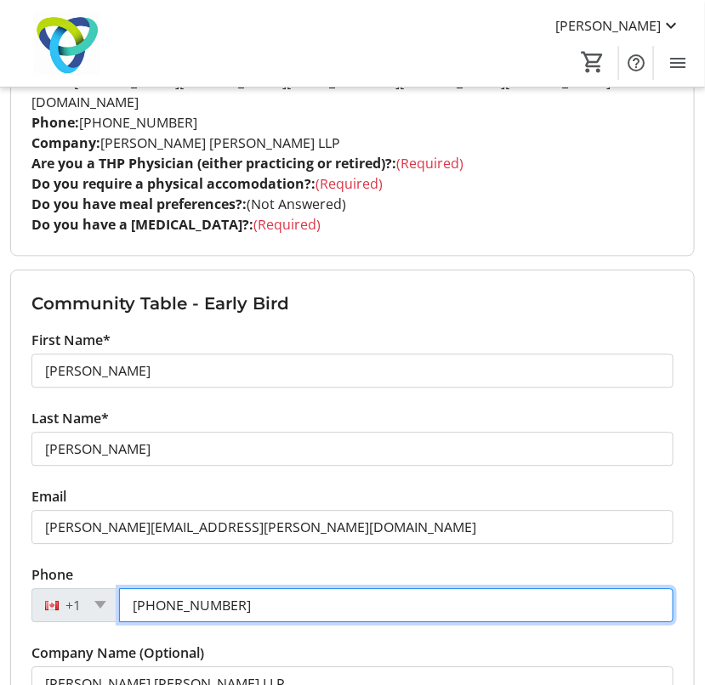
click at [247, 588] on input "[PHONE_NUMBER]" at bounding box center [396, 605] width 554 height 34
paste input "647) 631-1859"
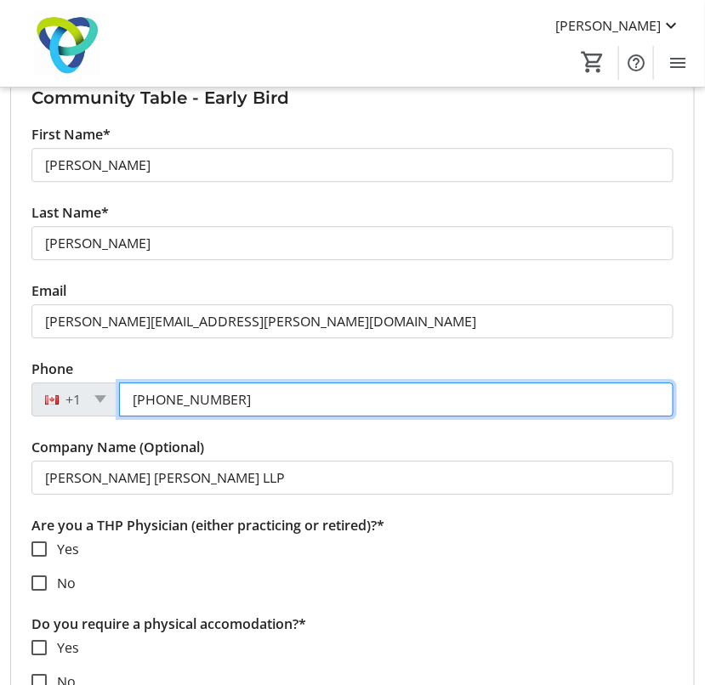
scroll to position [2487, 0]
type input "[PHONE_NUMBER]"
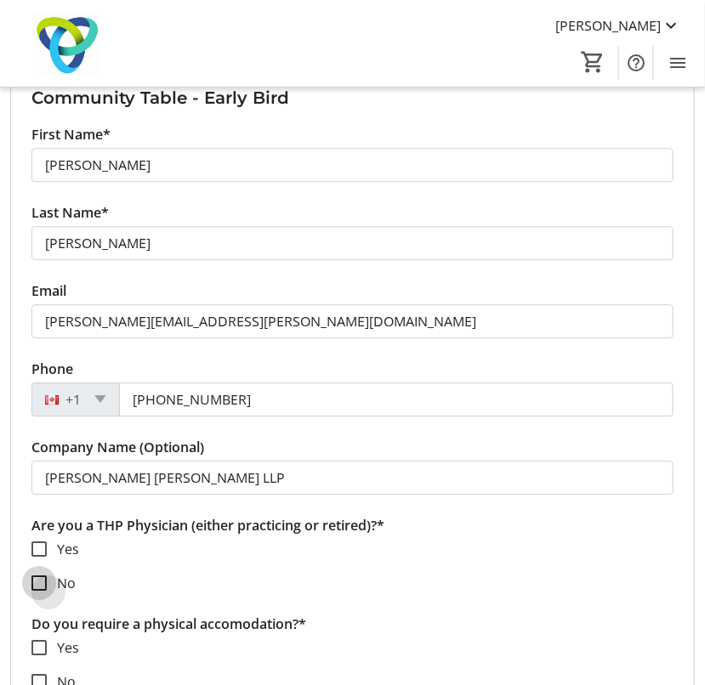
click at [43, 576] on input "No" at bounding box center [38, 583] width 15 height 15
checkbox input "true"
click at [39, 674] on input "No" at bounding box center [38, 681] width 15 height 15
checkbox input "true"
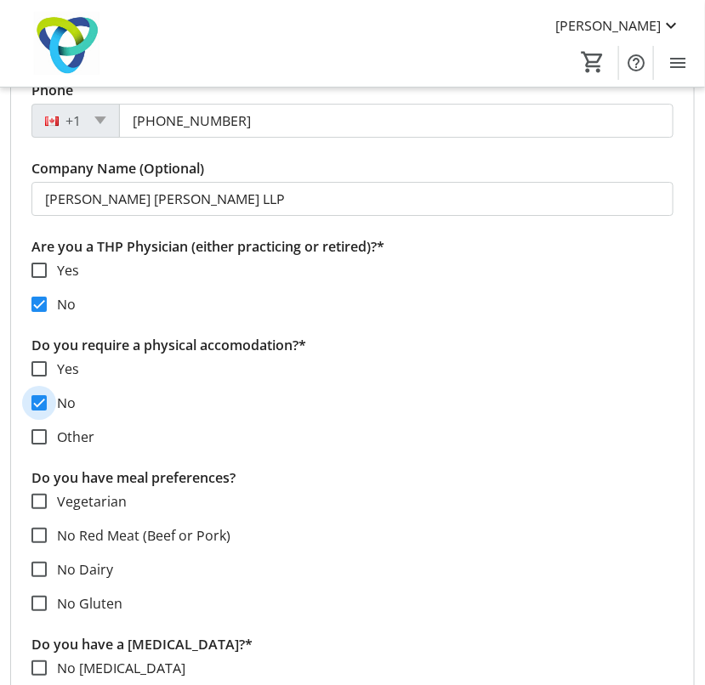
scroll to position [2988, 0]
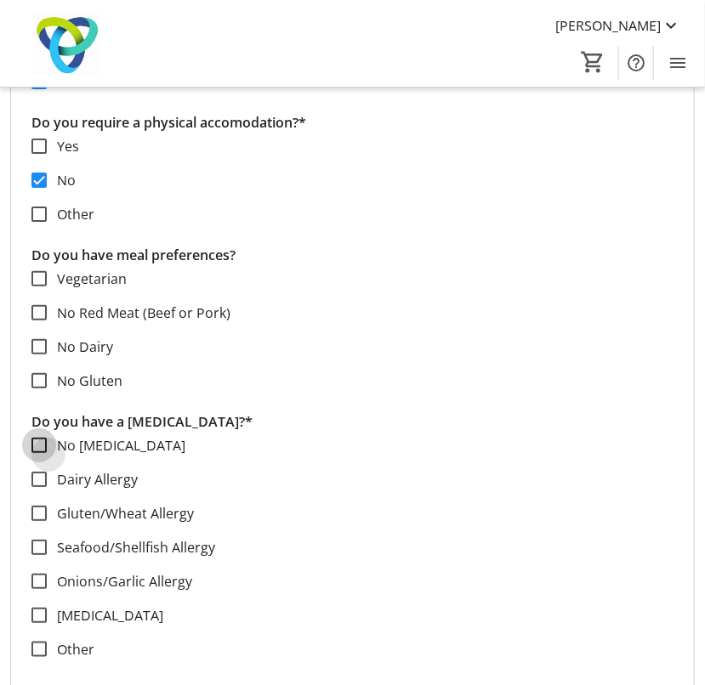
click at [39, 438] on input "No [MEDICAL_DATA]" at bounding box center [38, 445] width 15 height 15
checkbox input "true"
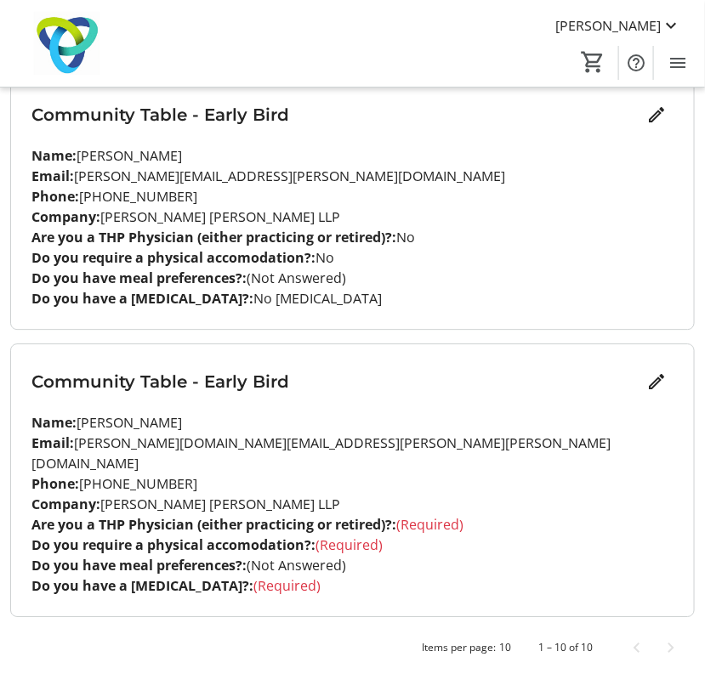
scroll to position [2349, 0]
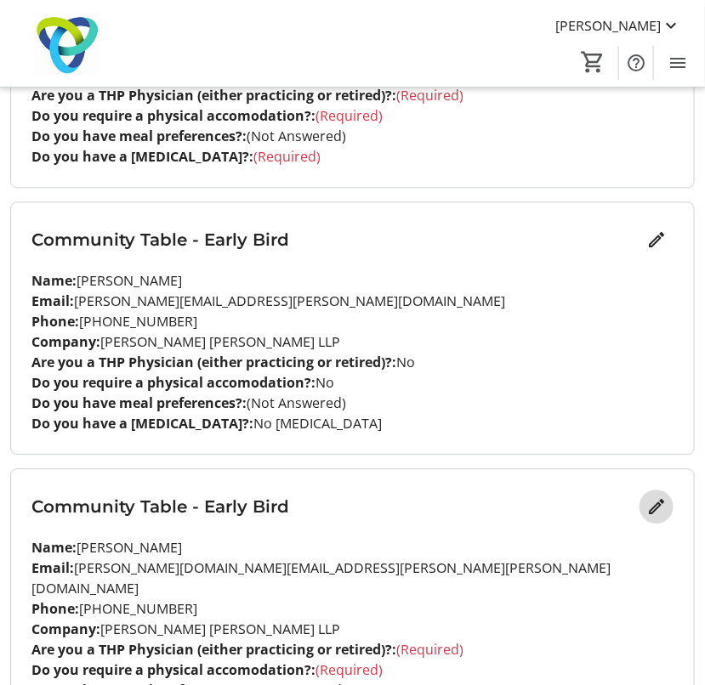
click at [651, 497] on mat-icon "Edit" at bounding box center [656, 507] width 20 height 20
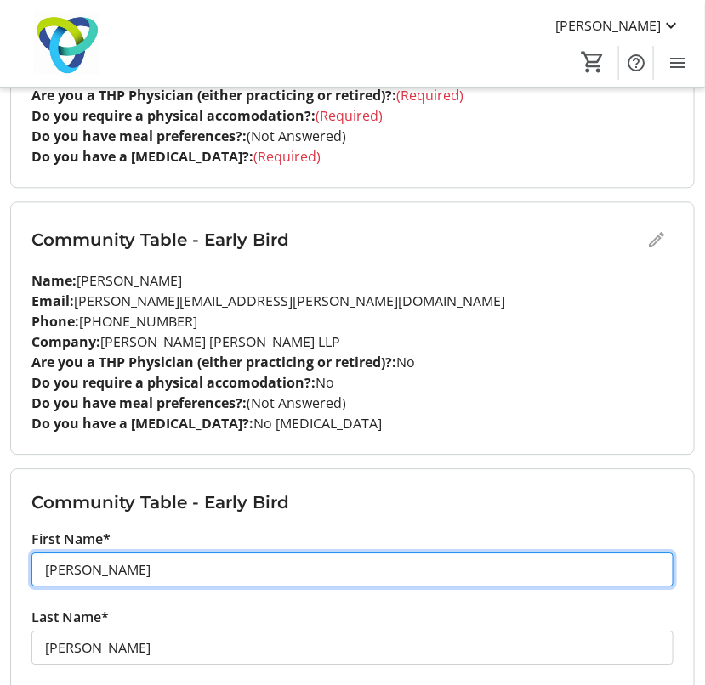
click at [99, 553] on input "[PERSON_NAME]" at bounding box center [352, 570] width 642 height 34
type input "[PERSON_NAME]"
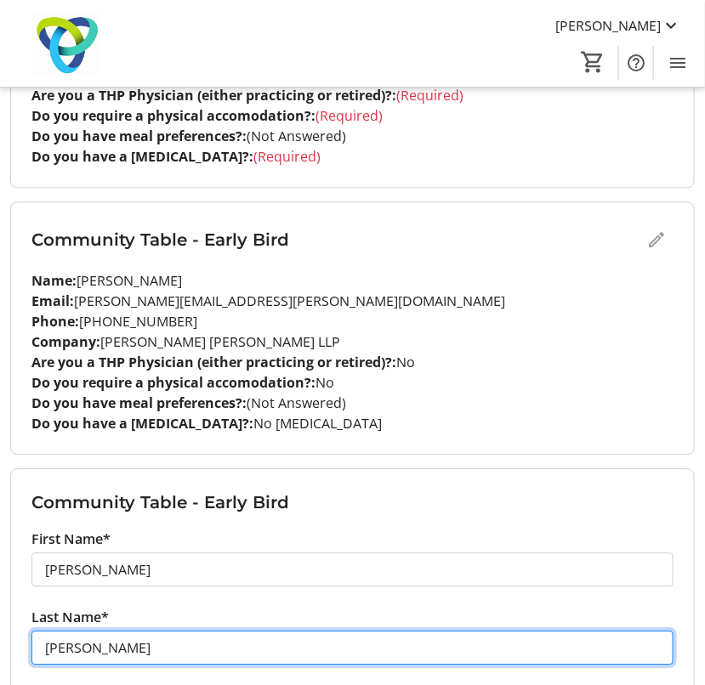
click at [104, 631] on input "[PERSON_NAME]" at bounding box center [352, 648] width 642 height 34
drag, startPoint x: 104, startPoint y: 551, endPoint x: -118, endPoint y: 423, distance: 256.4
type input "[PERSON_NAME]"
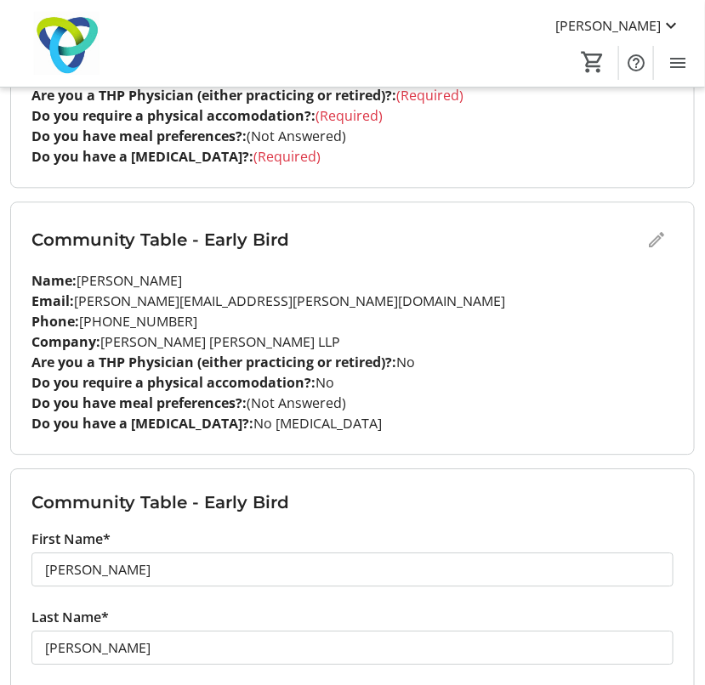
drag, startPoint x: 77, startPoint y: 542, endPoint x: 96, endPoint y: 576, distance: 40.0
click at [96, 607] on tr-form-field "Last Name* [PERSON_NAME]" at bounding box center [352, 646] width 642 height 78
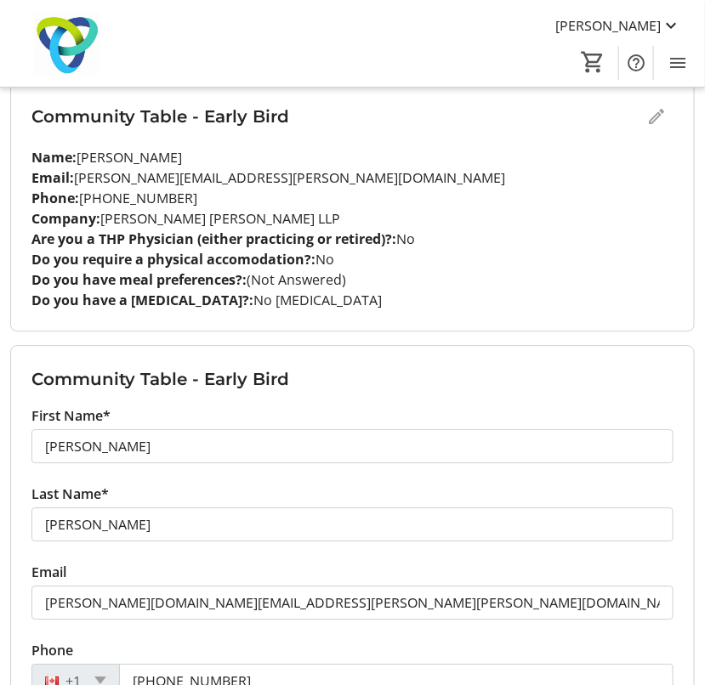
scroll to position [2479, 0]
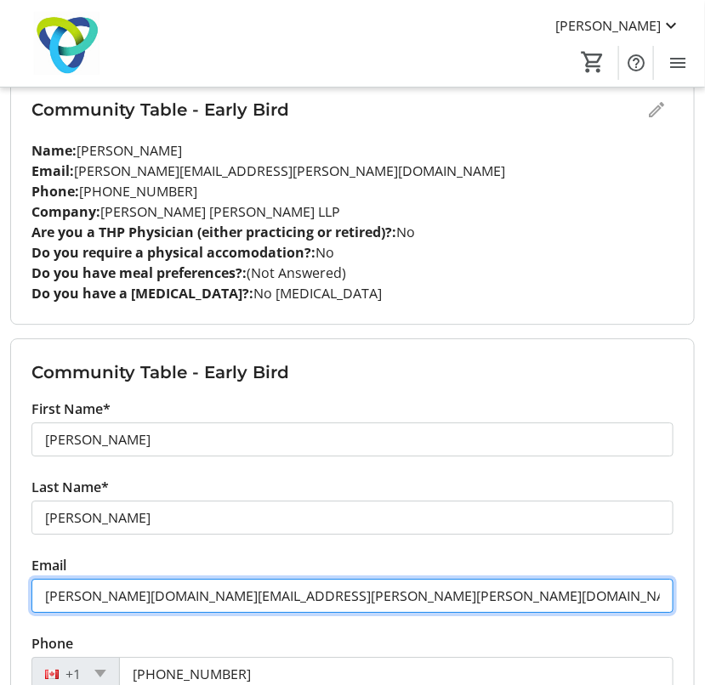
click at [142, 579] on input "[PERSON_NAME][DOMAIN_NAME][EMAIL_ADDRESS][PERSON_NAME][PERSON_NAME][DOMAIN_NAME]" at bounding box center [352, 596] width 642 height 34
paste input "[PERSON_NAME].[PERSON_NAME]"
type input "[PERSON_NAME][EMAIL_ADDRESS][PERSON_NAME][PERSON_NAME][DOMAIN_NAME]"
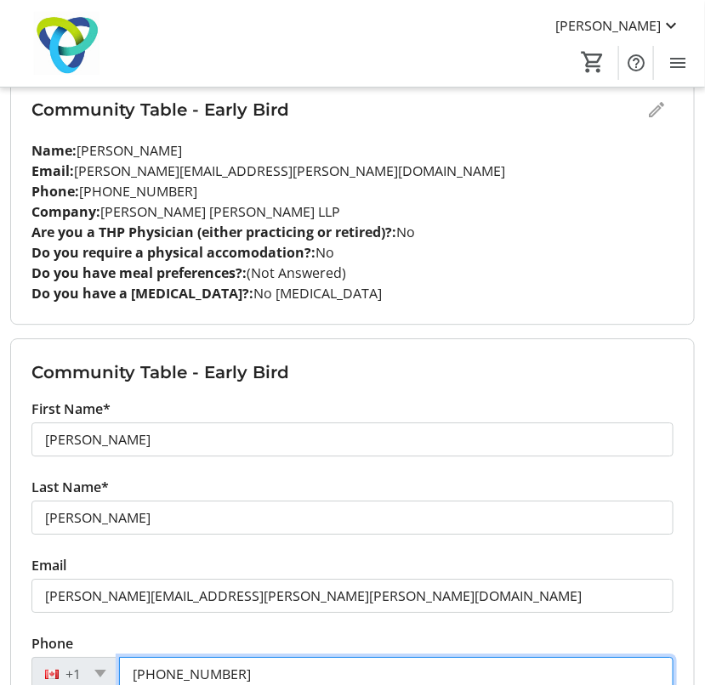
click at [240, 657] on input "[PHONE_NUMBER]" at bounding box center [396, 674] width 554 height 34
paste input "360-2374"
click at [240, 657] on input "[PHONE_NUMBER]" at bounding box center [396, 674] width 554 height 34
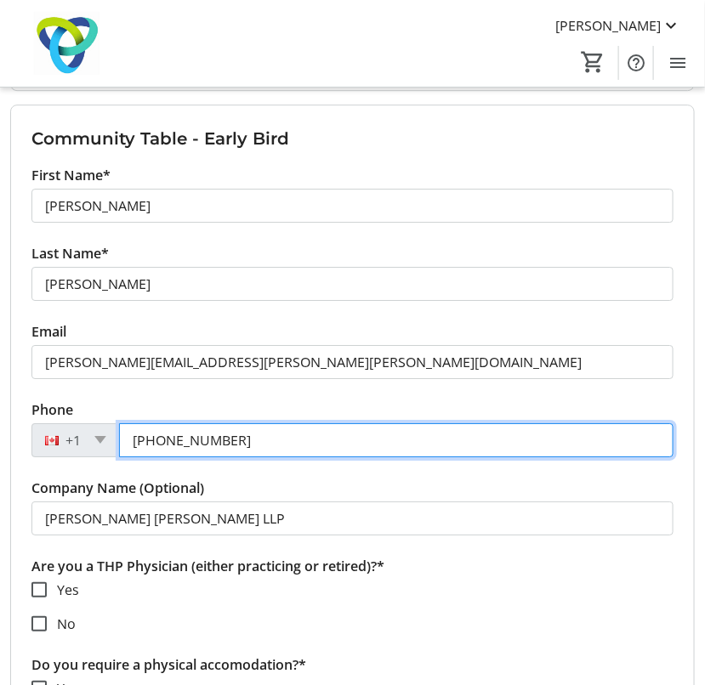
scroll to position [2804, 0]
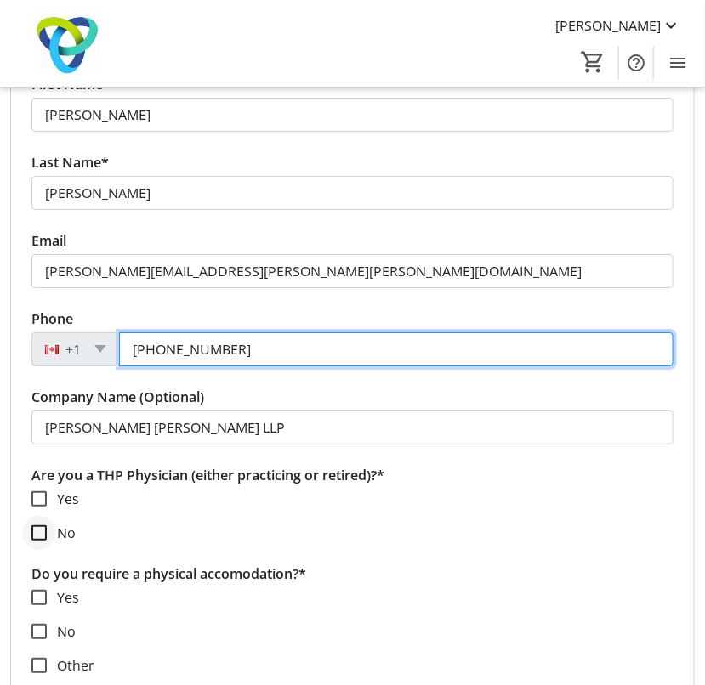
type input "[PHONE_NUMBER]"
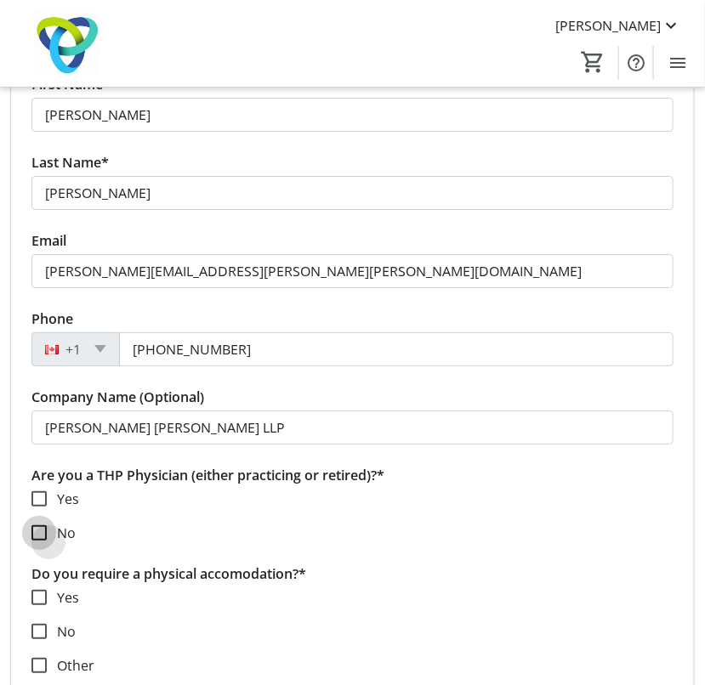
click at [36, 525] on input "No" at bounding box center [38, 532] width 15 height 15
checkbox input "true"
click at [46, 611] on div at bounding box center [39, 631] width 41 height 41
checkbox input "true"
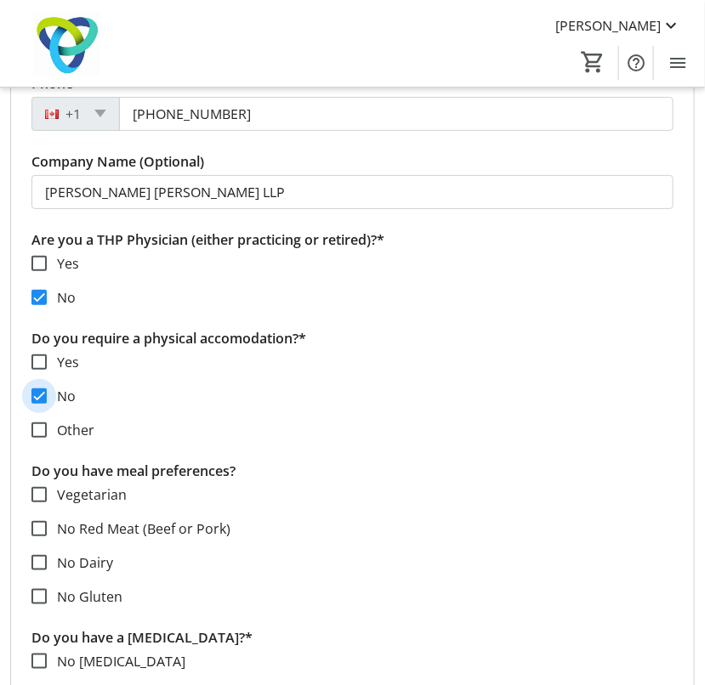
scroll to position [3043, 0]
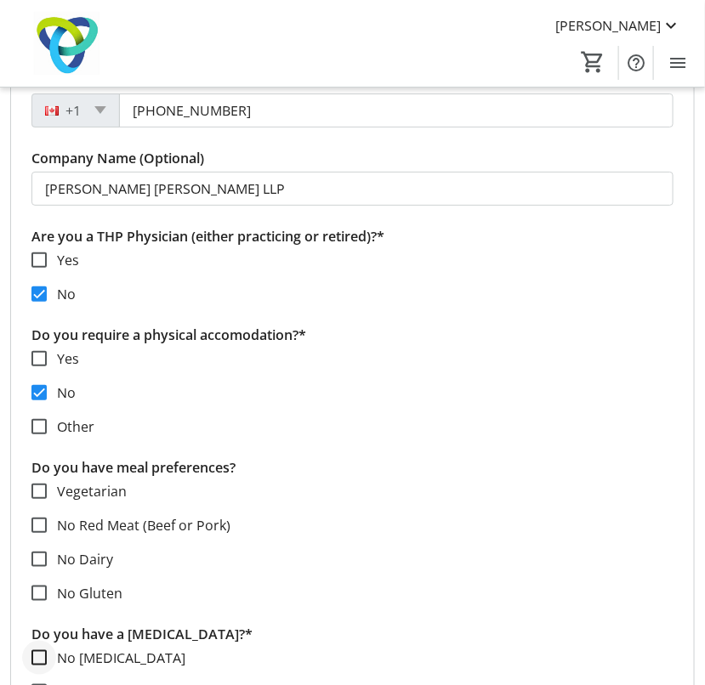
click at [48, 638] on div at bounding box center [39, 658] width 41 height 41
checkbox input "true"
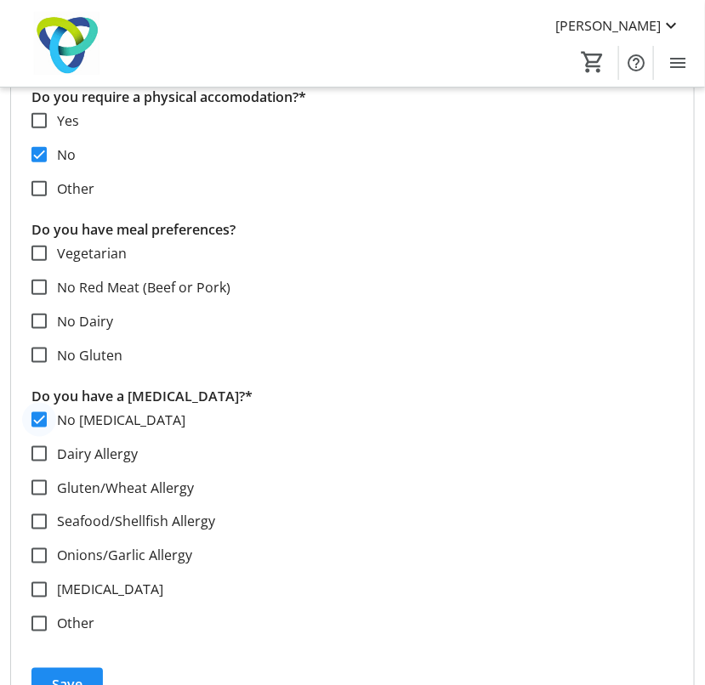
click at [48, 555] on form "Community Table - Early Bird First Name* [PERSON_NAME] Last Name* [PERSON_NAME]…" at bounding box center [352, 129] width 683 height 1185
click at [59, 675] on span "Save" at bounding box center [67, 685] width 31 height 20
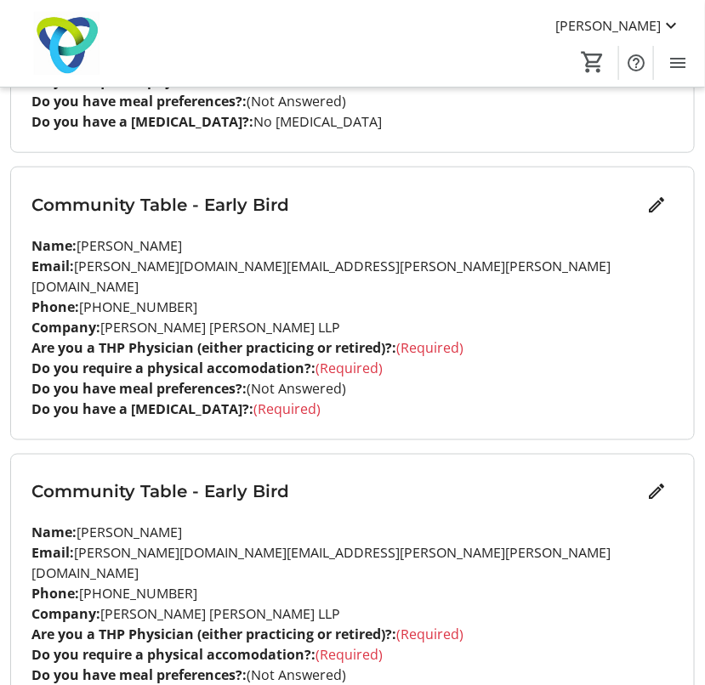
scroll to position [1810, 0]
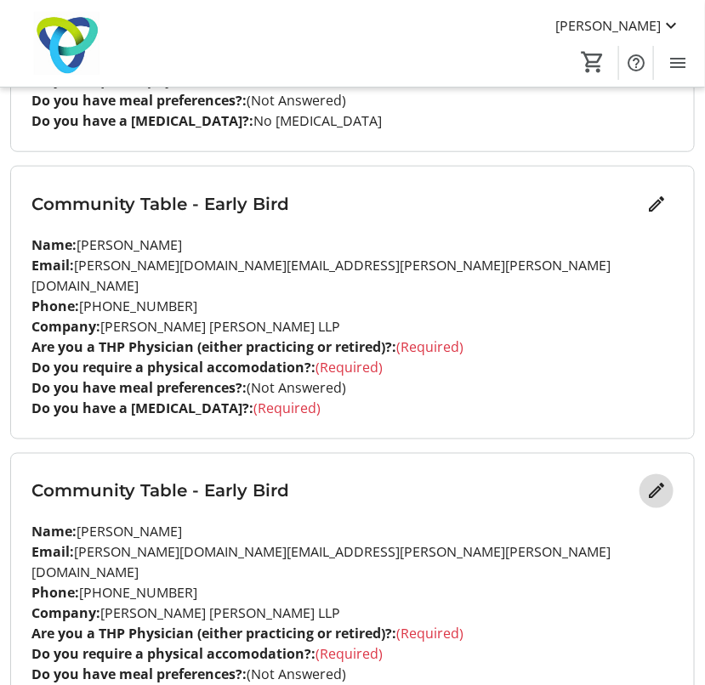
click at [661, 481] on mat-icon "Edit" at bounding box center [656, 491] width 20 height 20
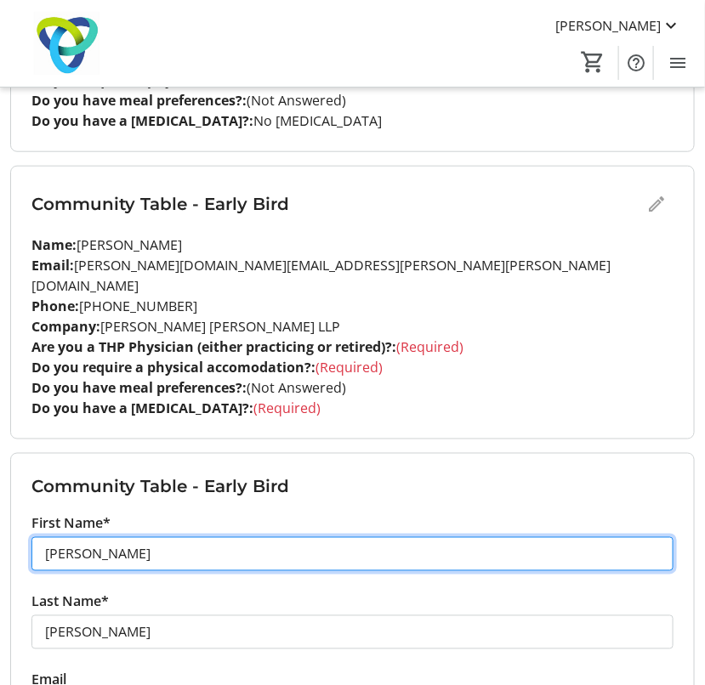
click at [124, 537] on input "[PERSON_NAME]" at bounding box center [352, 554] width 642 height 34
type input "T"
type input "Anurag"
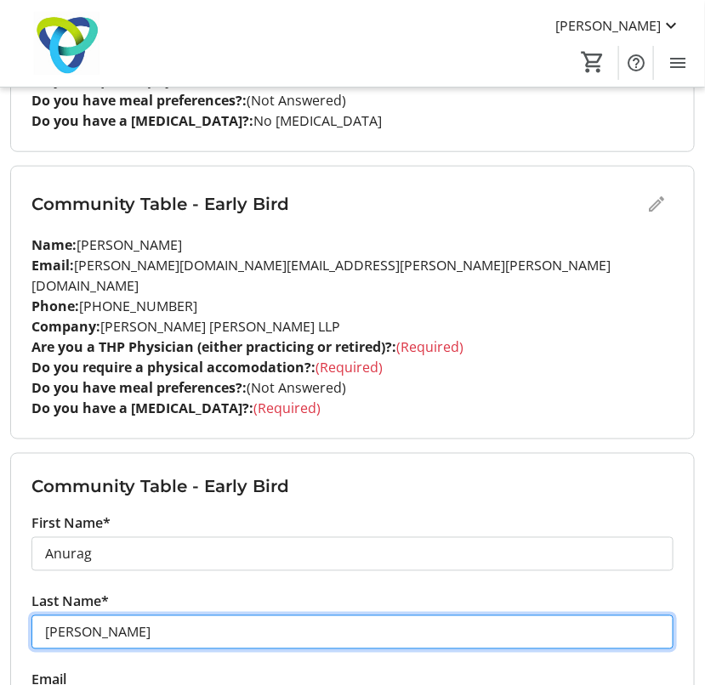
click at [126, 616] on input "[PERSON_NAME]" at bounding box center [352, 633] width 642 height 34
type input "W"
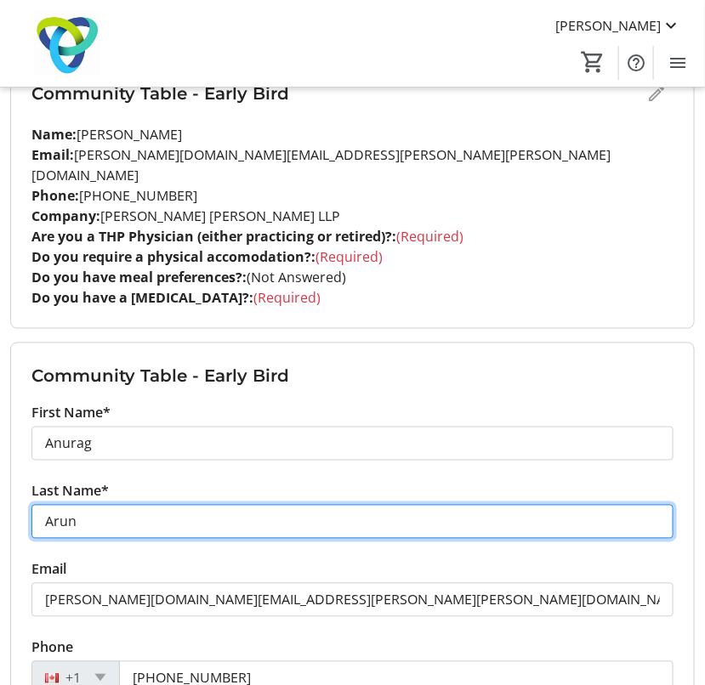
scroll to position [1939, 0]
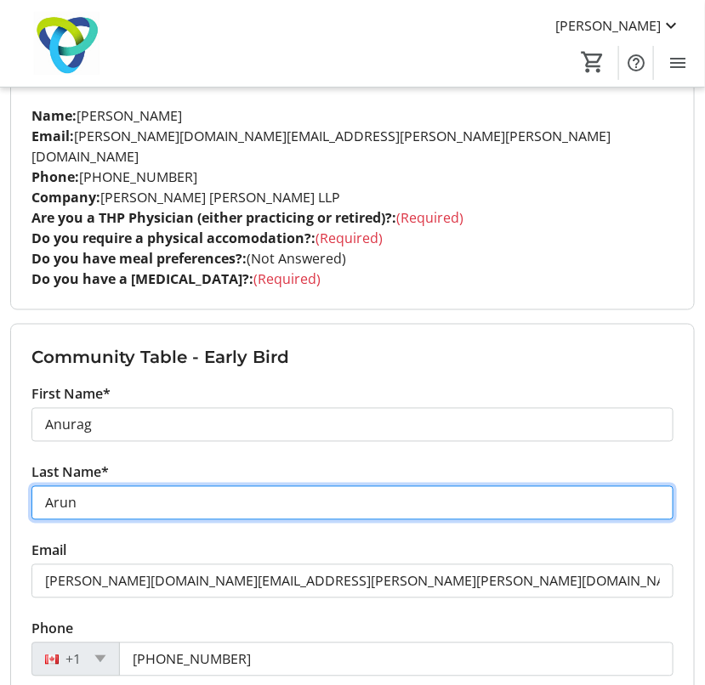
type input "Arun"
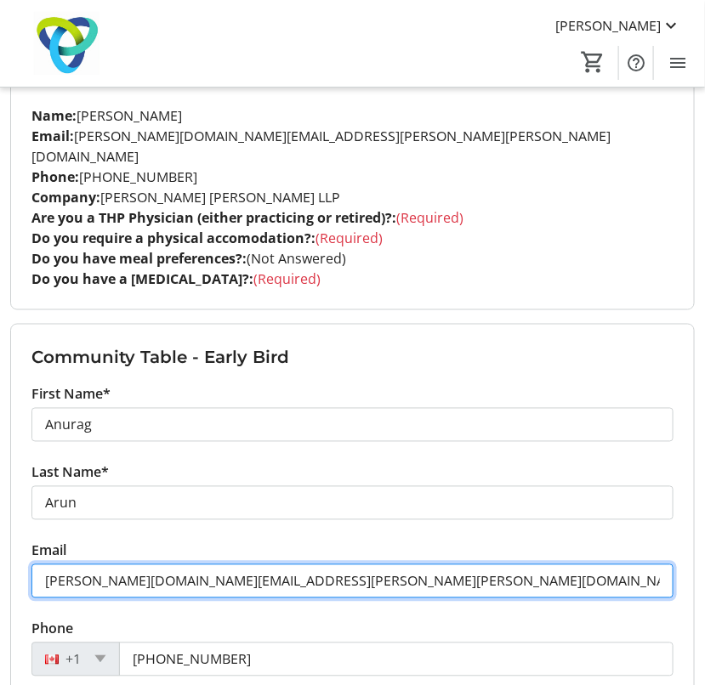
click at [156, 565] on input "[PERSON_NAME][DOMAIN_NAME][EMAIL_ADDRESS][PERSON_NAME][PERSON_NAME][DOMAIN_NAME]" at bounding box center [352, 582] width 642 height 34
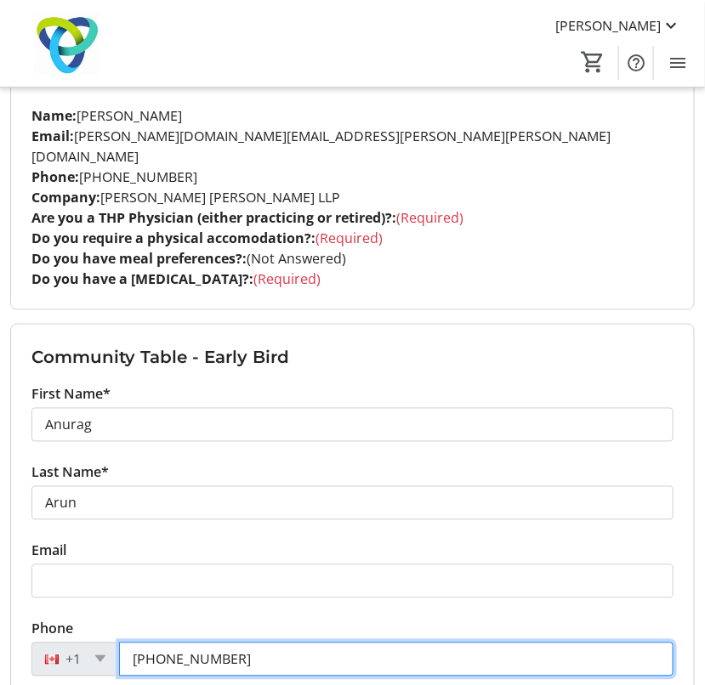
click at [248, 643] on input "[PHONE_NUMBER]" at bounding box center [396, 660] width 554 height 34
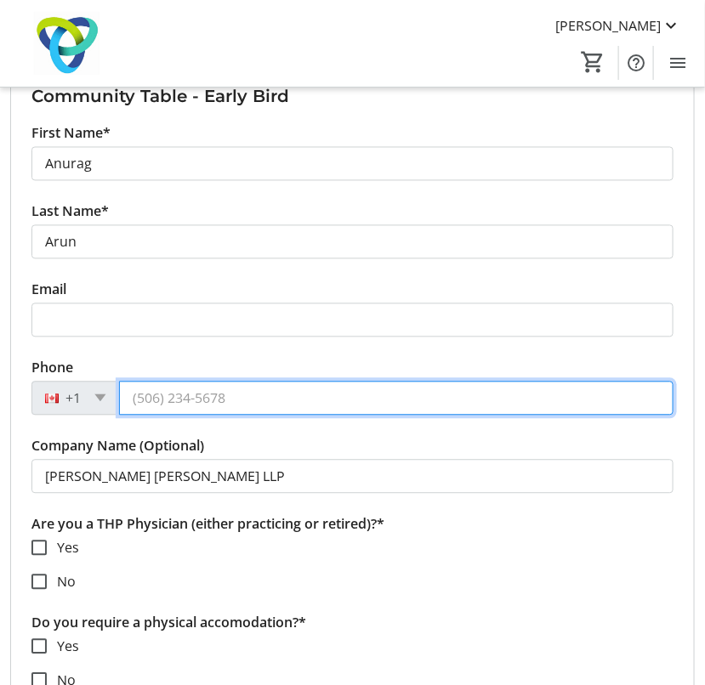
scroll to position [2199, 0]
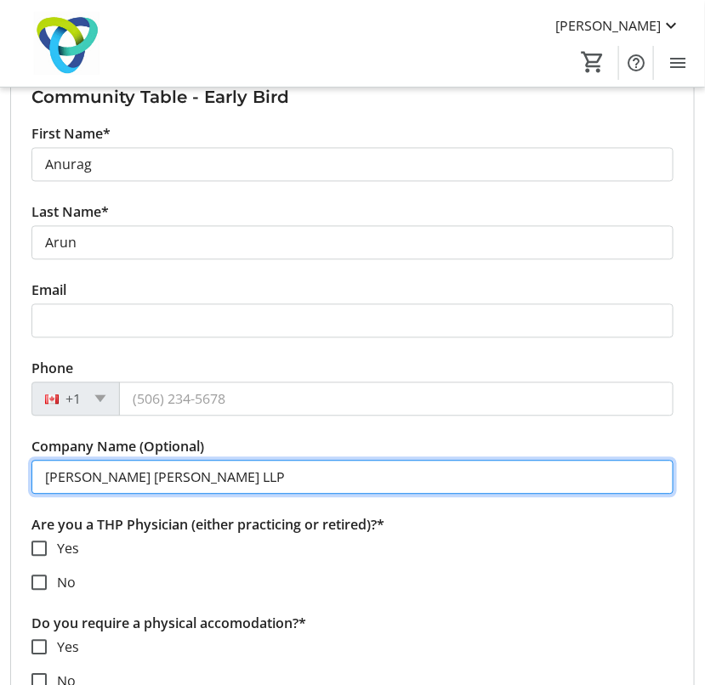
click at [227, 461] on input "[PERSON_NAME] [PERSON_NAME] LLP" at bounding box center [352, 478] width 642 height 34
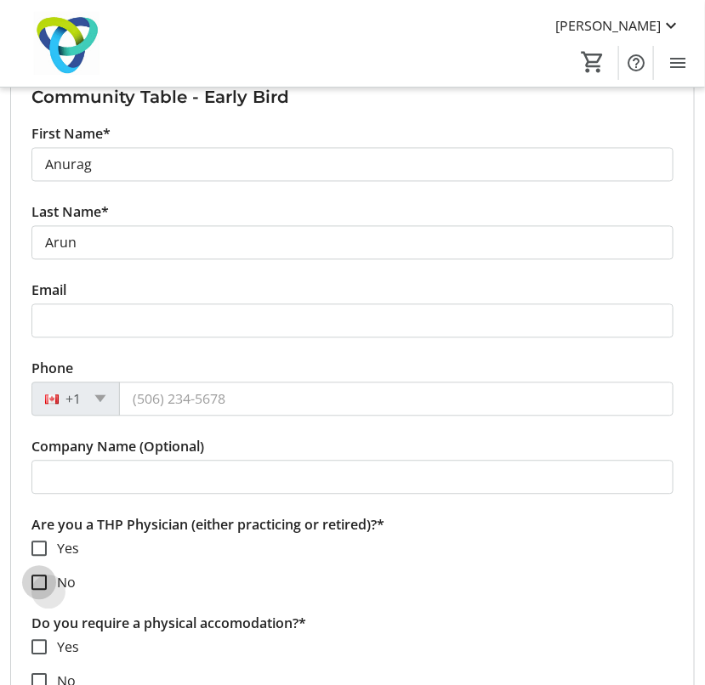
click at [46, 576] on input "No" at bounding box center [38, 583] width 15 height 15
checkbox input "true"
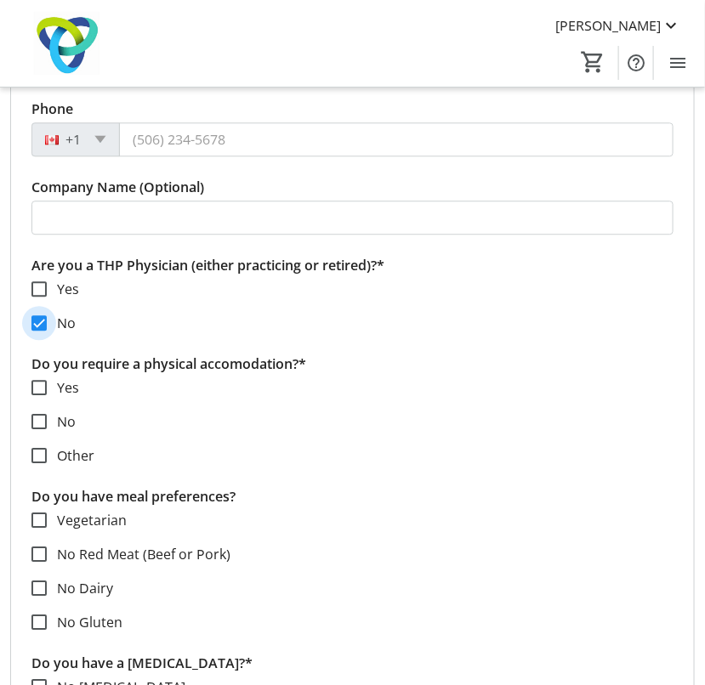
scroll to position [2470, 0]
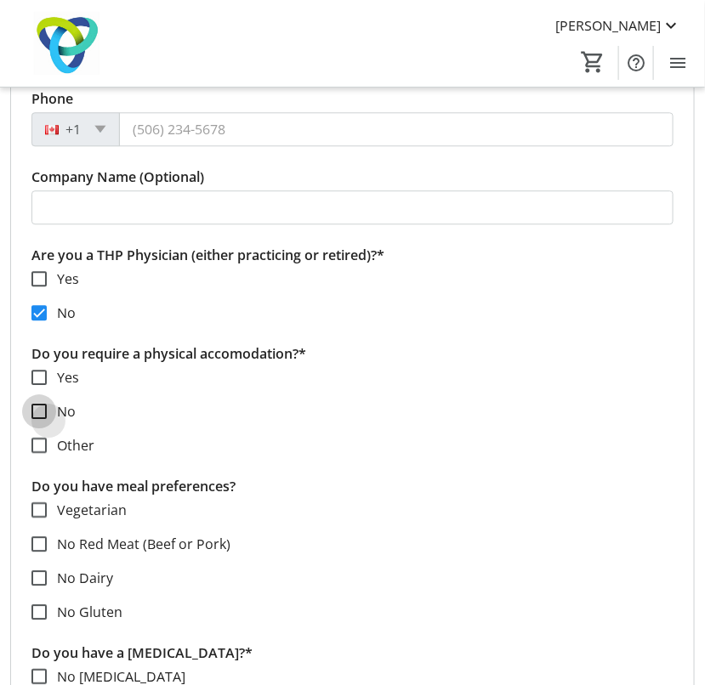
click at [43, 404] on input "No" at bounding box center [38, 411] width 15 height 15
checkbox input "true"
click at [35, 669] on input "No [MEDICAL_DATA]" at bounding box center [38, 676] width 15 height 15
checkbox input "true"
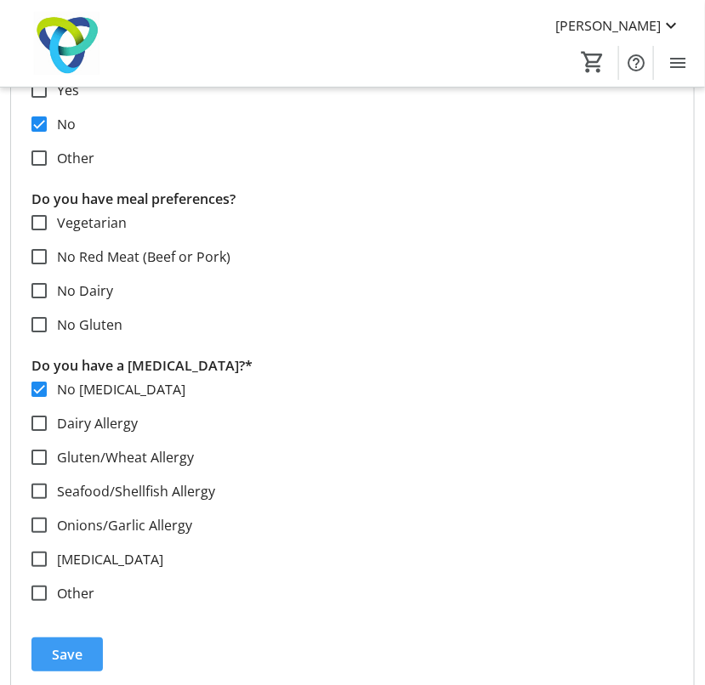
click at [63, 644] on span "Save" at bounding box center [67, 654] width 31 height 20
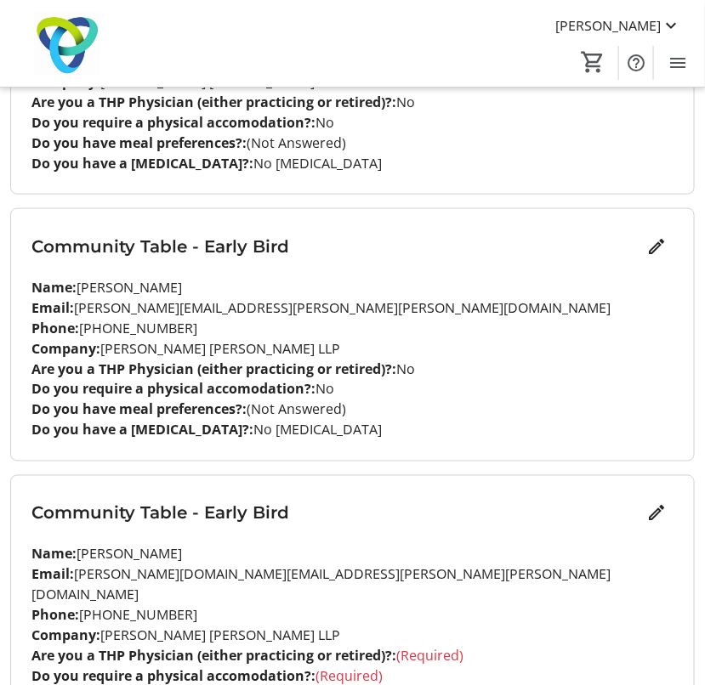
scroll to position [293, 0]
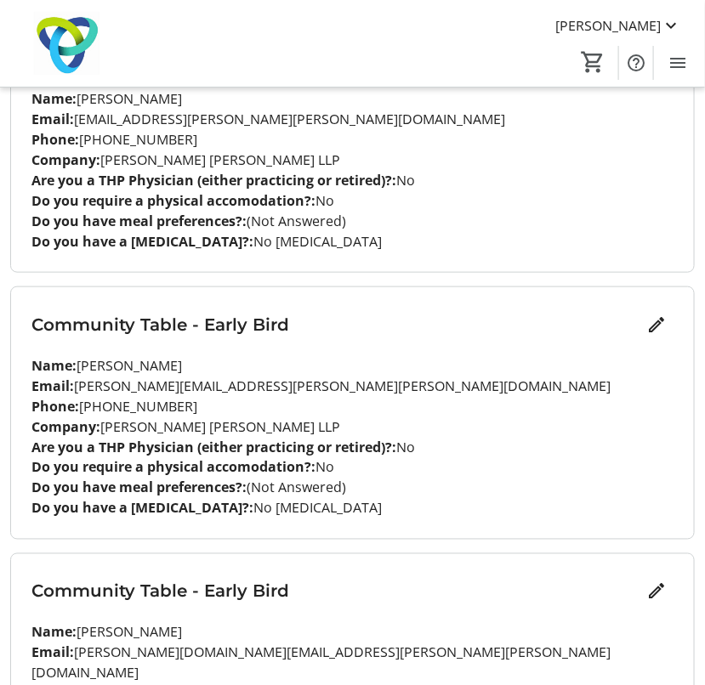
click at [497, 238] on p "Do you have a [MEDICAL_DATA]?: No [MEDICAL_DATA]" at bounding box center [352, 241] width 642 height 20
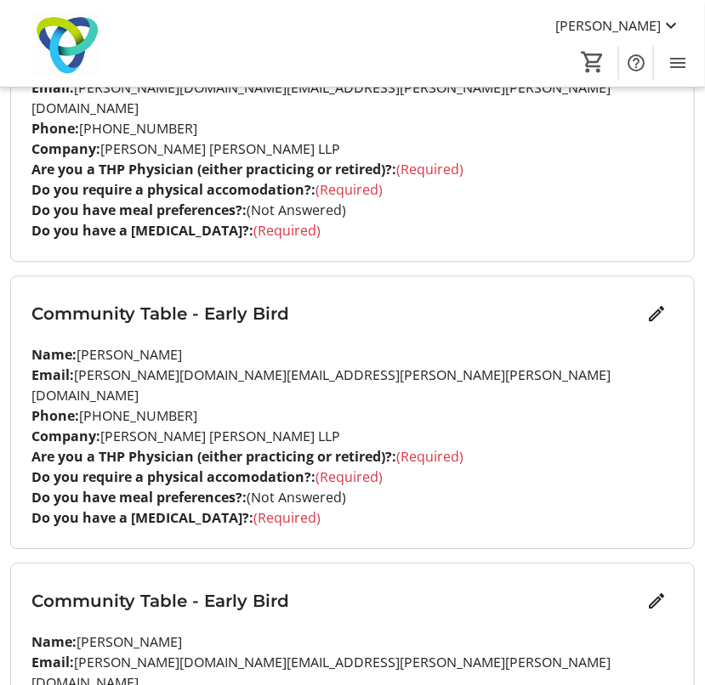
scroll to position [884, 0]
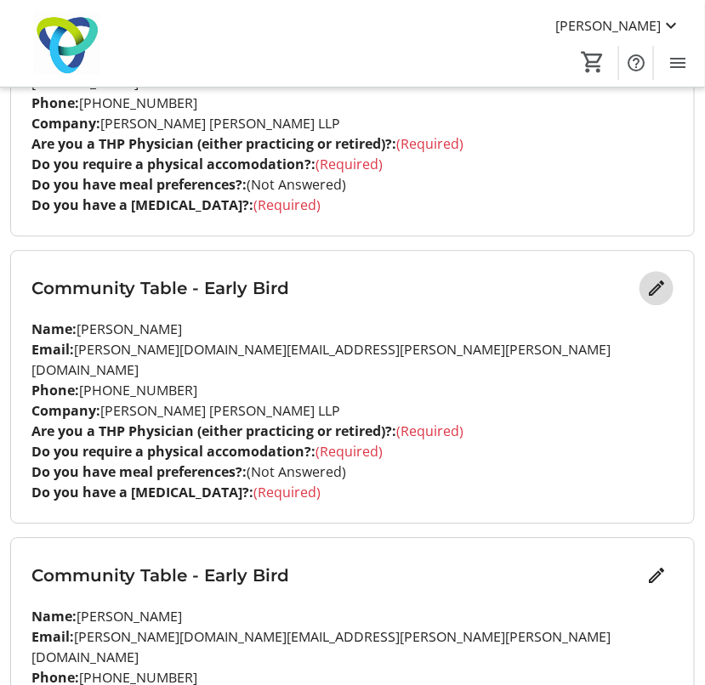
click at [650, 278] on mat-icon "Edit" at bounding box center [656, 288] width 20 height 20
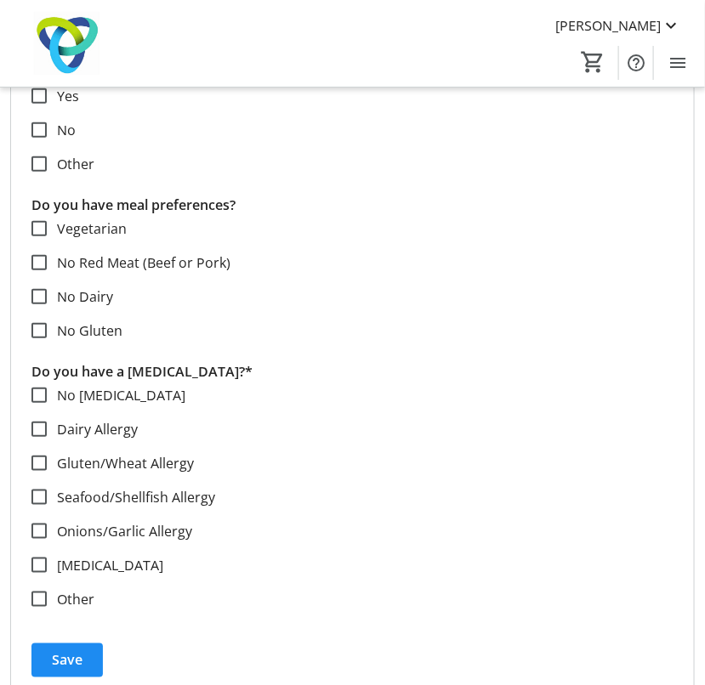
scroll to position [1622, 0]
click at [608, 224] on section "Vegetarian No Red Meat (Beef or Pork) No Dairy No Gluten" at bounding box center [352, 279] width 642 height 122
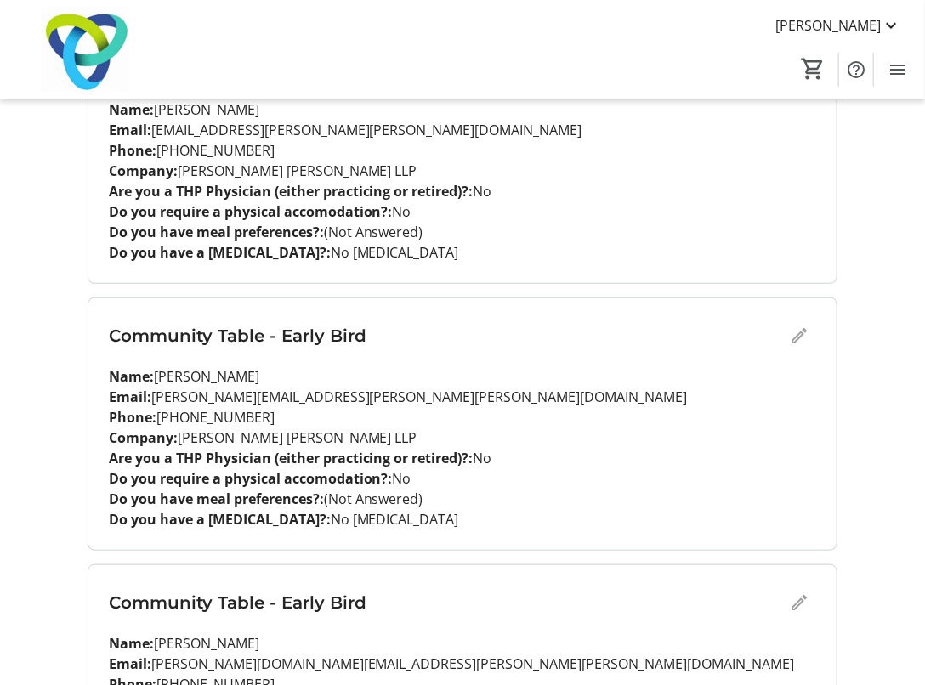
scroll to position [296, 0]
